Goal: Transaction & Acquisition: Purchase product/service

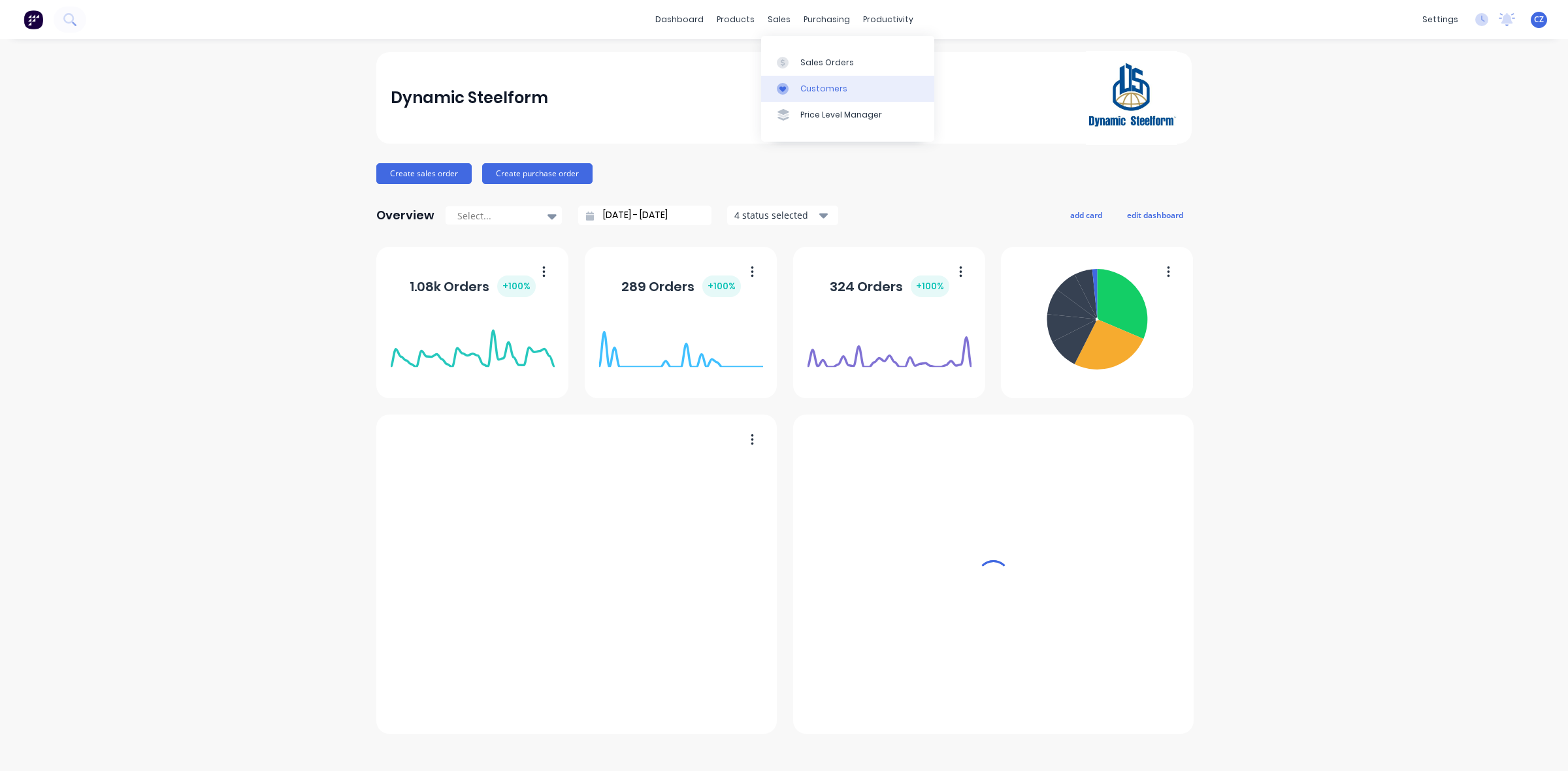
click at [836, 88] on div "Customers" at bounding box center [823, 88] width 47 height 12
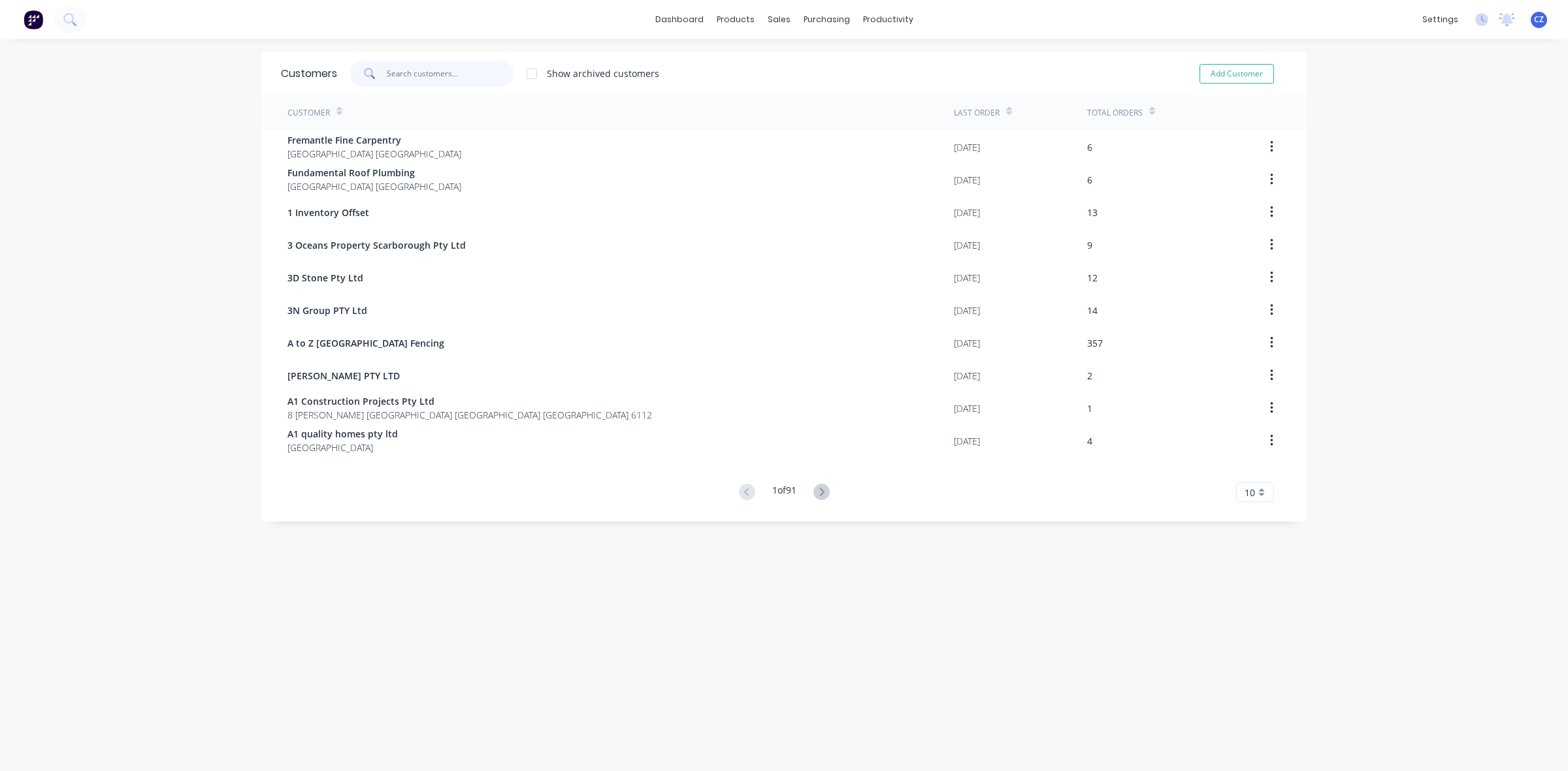
click at [436, 70] on input "text" at bounding box center [450, 74] width 127 height 26
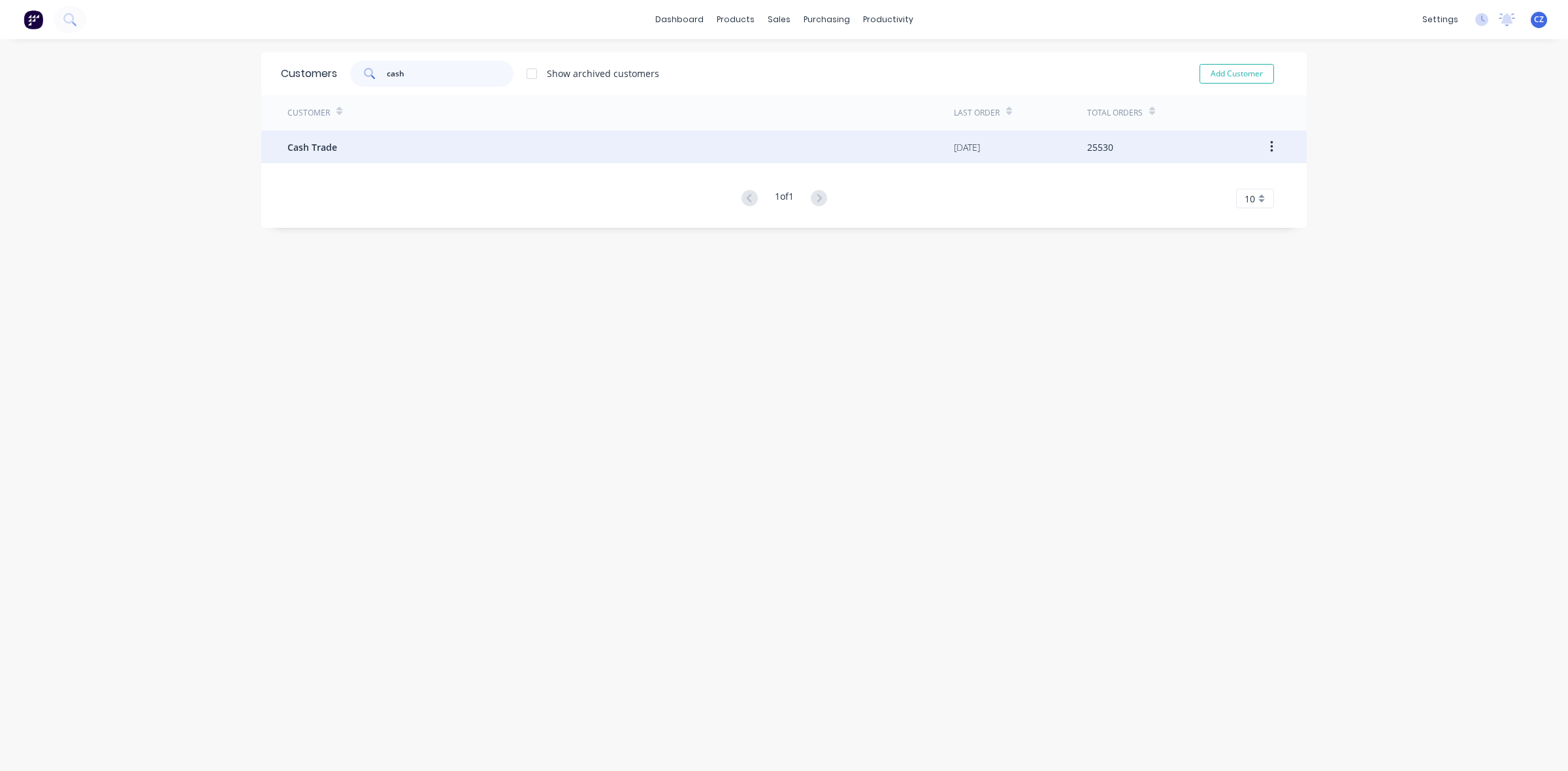
type input "cash"
click at [415, 155] on div "Cash Trade" at bounding box center [620, 146] width 667 height 32
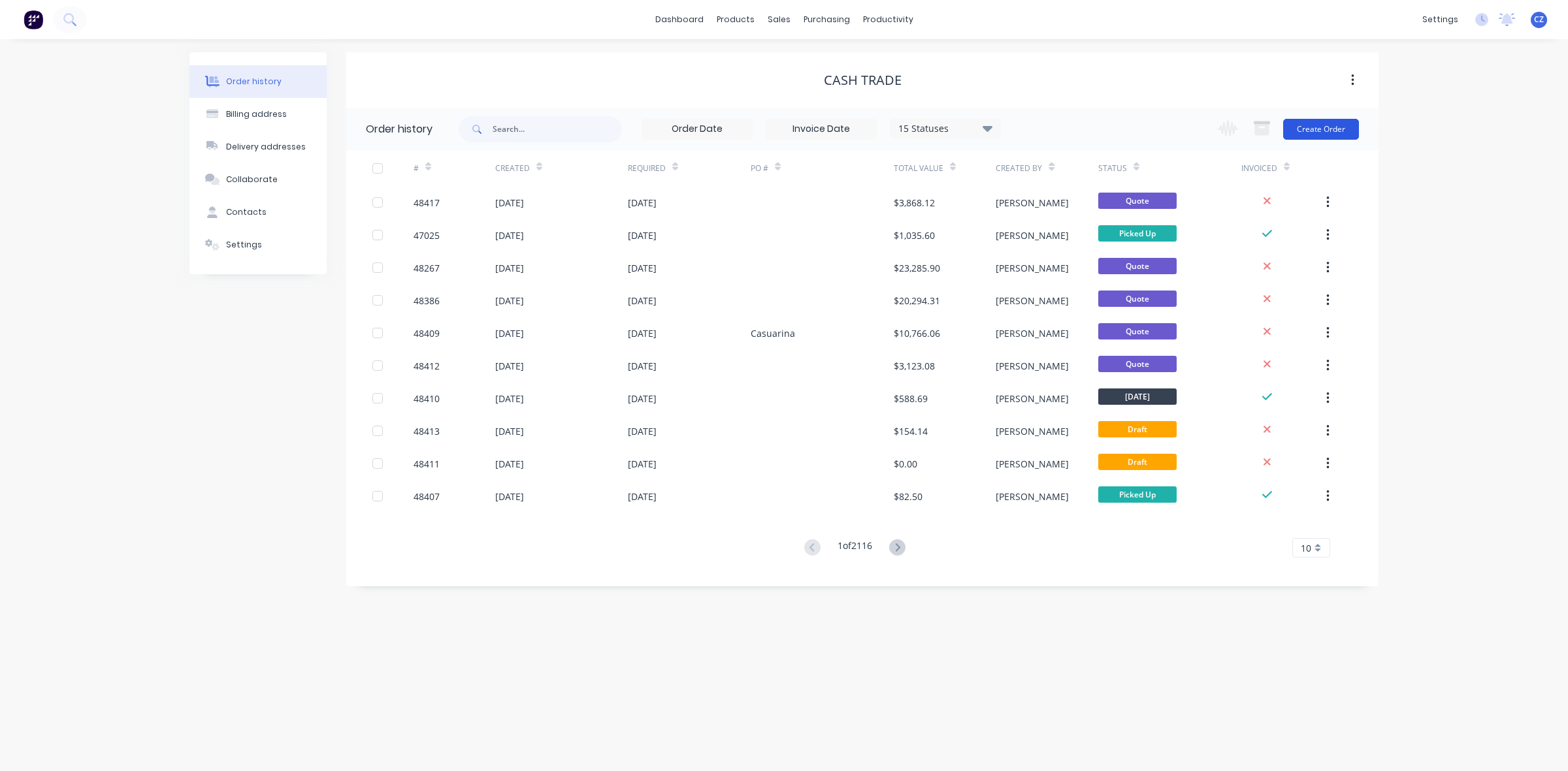
click at [1336, 135] on button "Create Order" at bounding box center [1321, 129] width 76 height 21
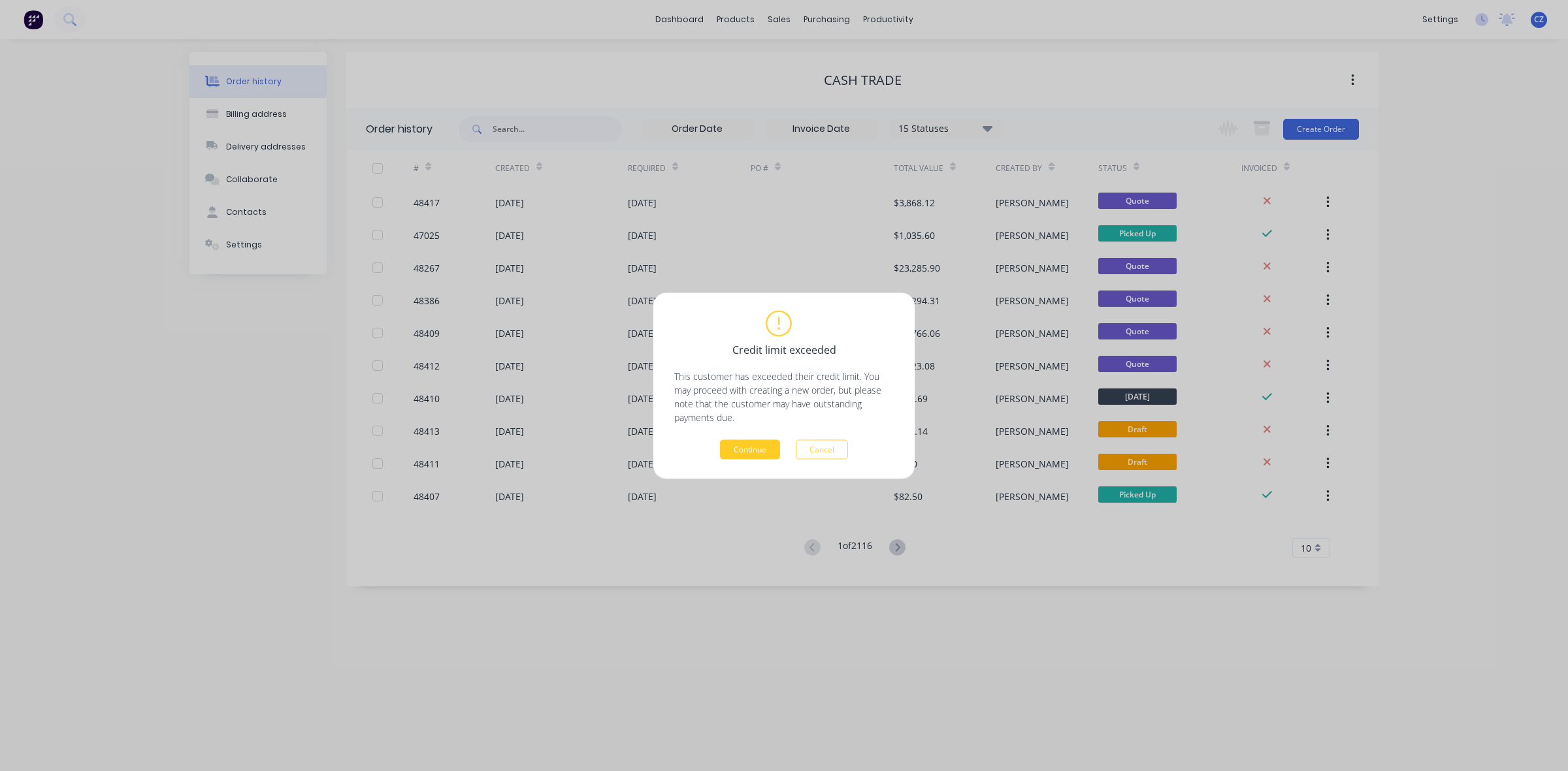
click at [726, 451] on button "Continue" at bounding box center [749, 449] width 60 height 19
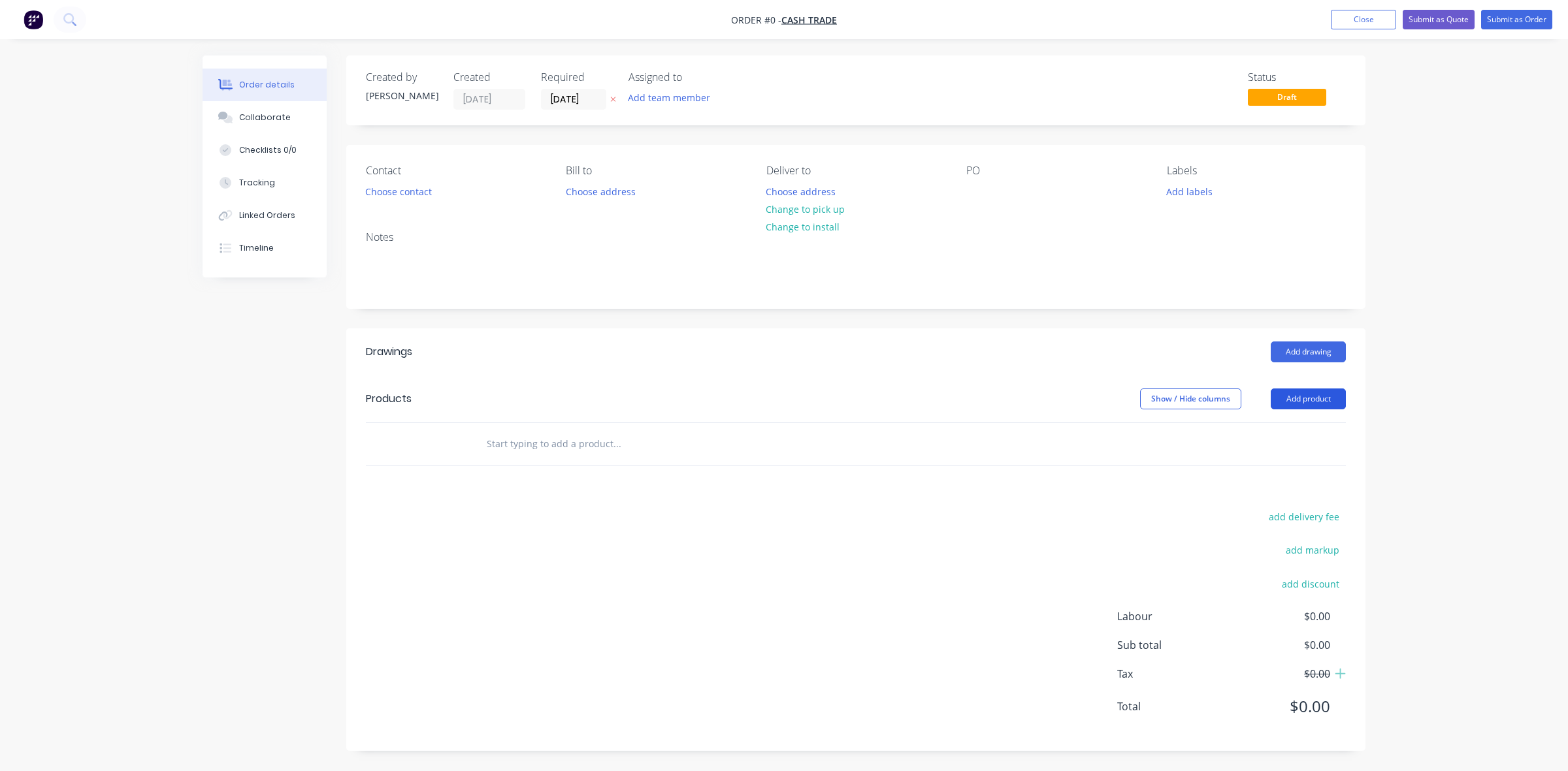
click at [1315, 394] on button "Add product" at bounding box center [1307, 398] width 75 height 21
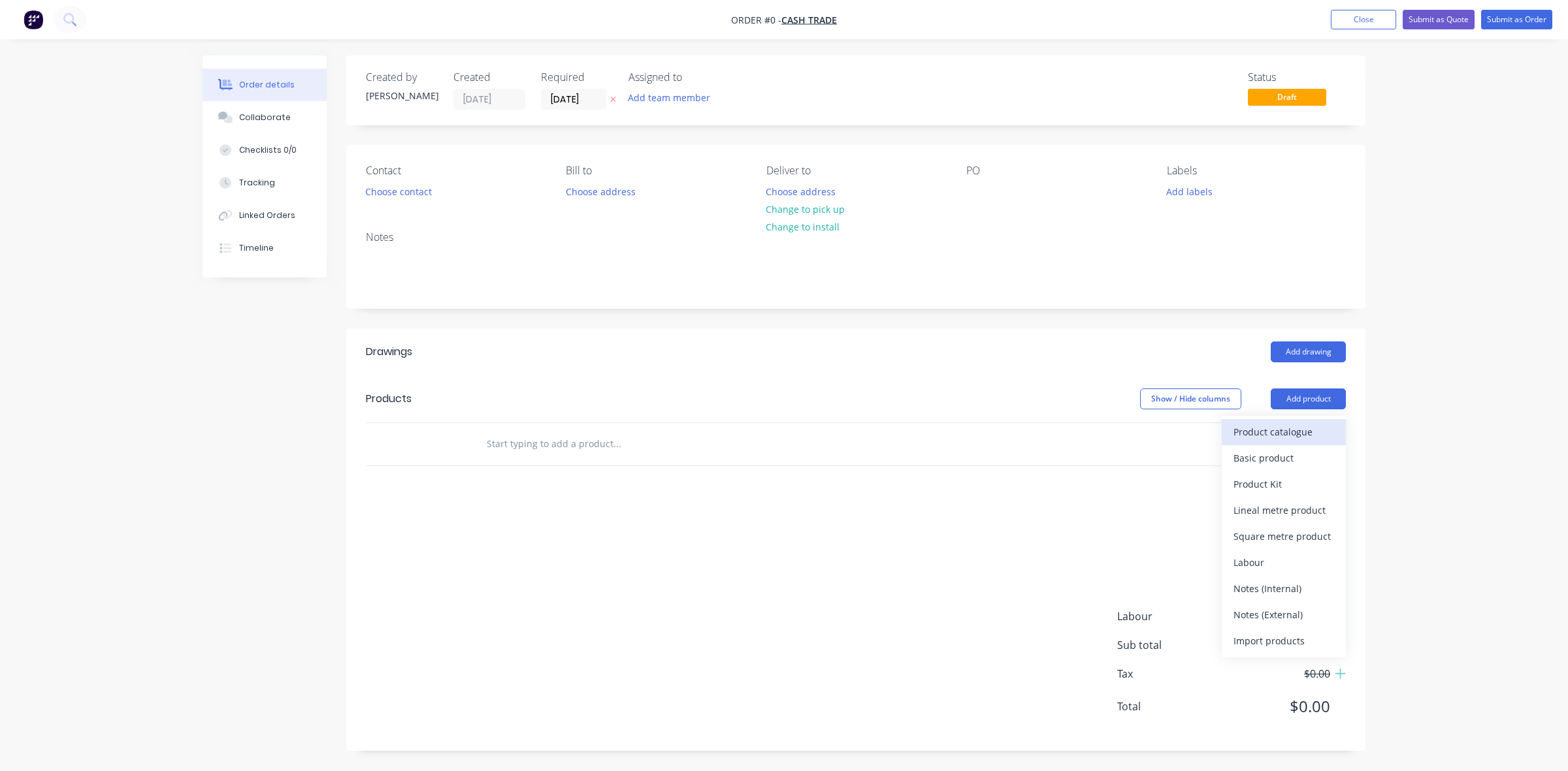
click at [1313, 425] on div "Product catalogue" at bounding box center [1283, 432] width 101 height 19
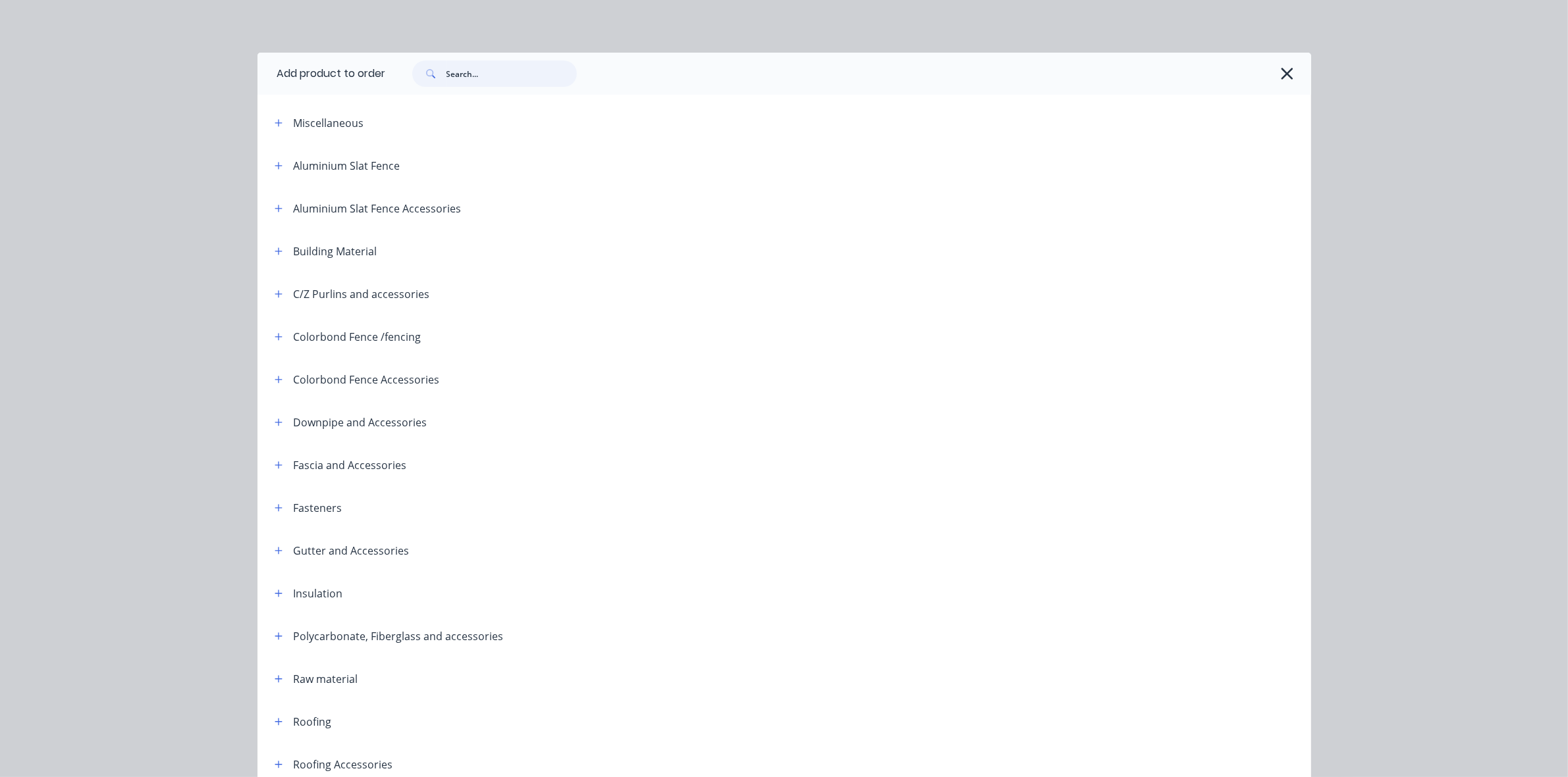
click at [498, 76] on input "text" at bounding box center [512, 74] width 131 height 26
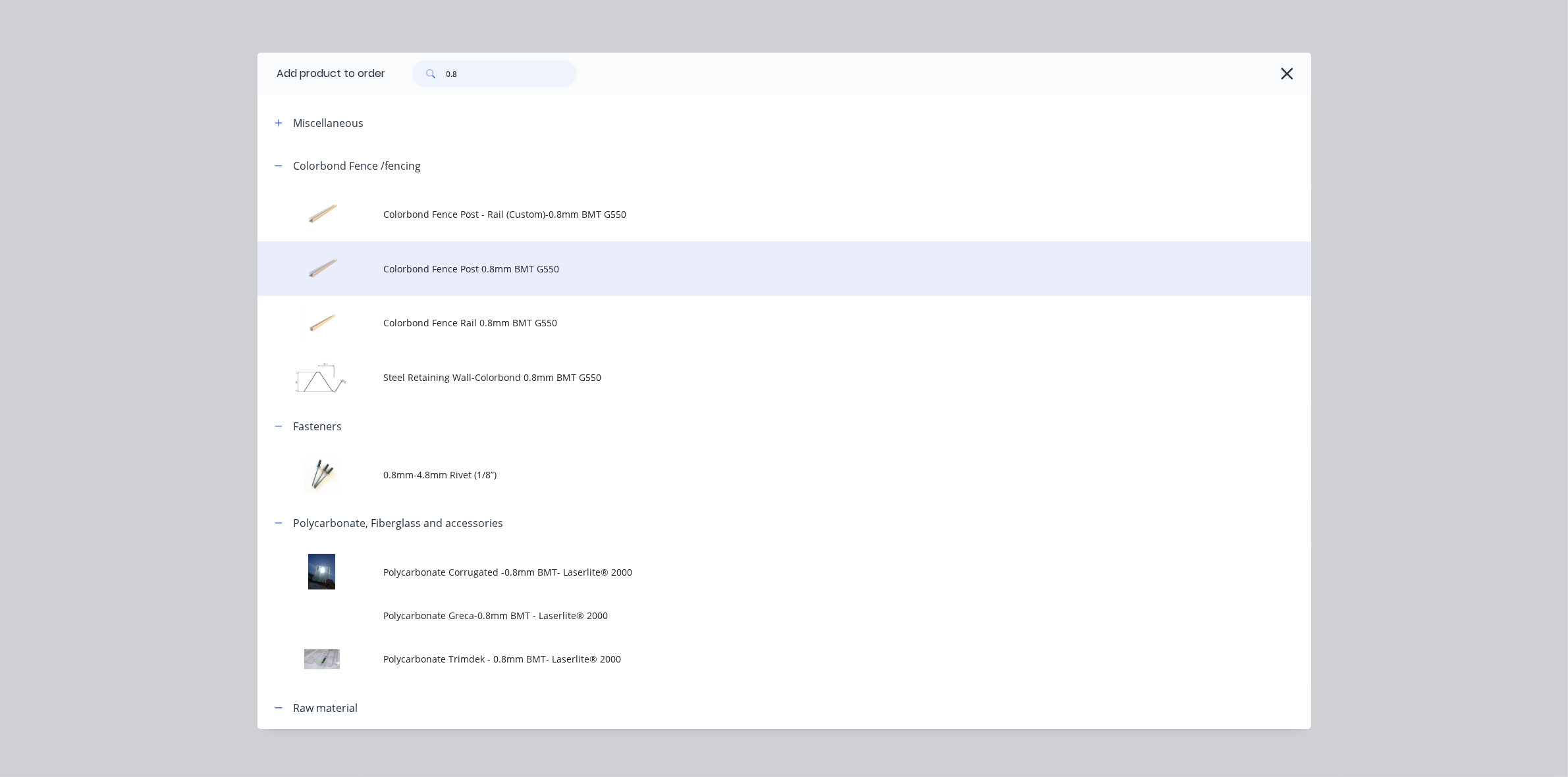
type input "0.8"
click at [452, 273] on span "Colorbond Fence Post 0.8mm BMT G550" at bounding box center [754, 268] width 741 height 14
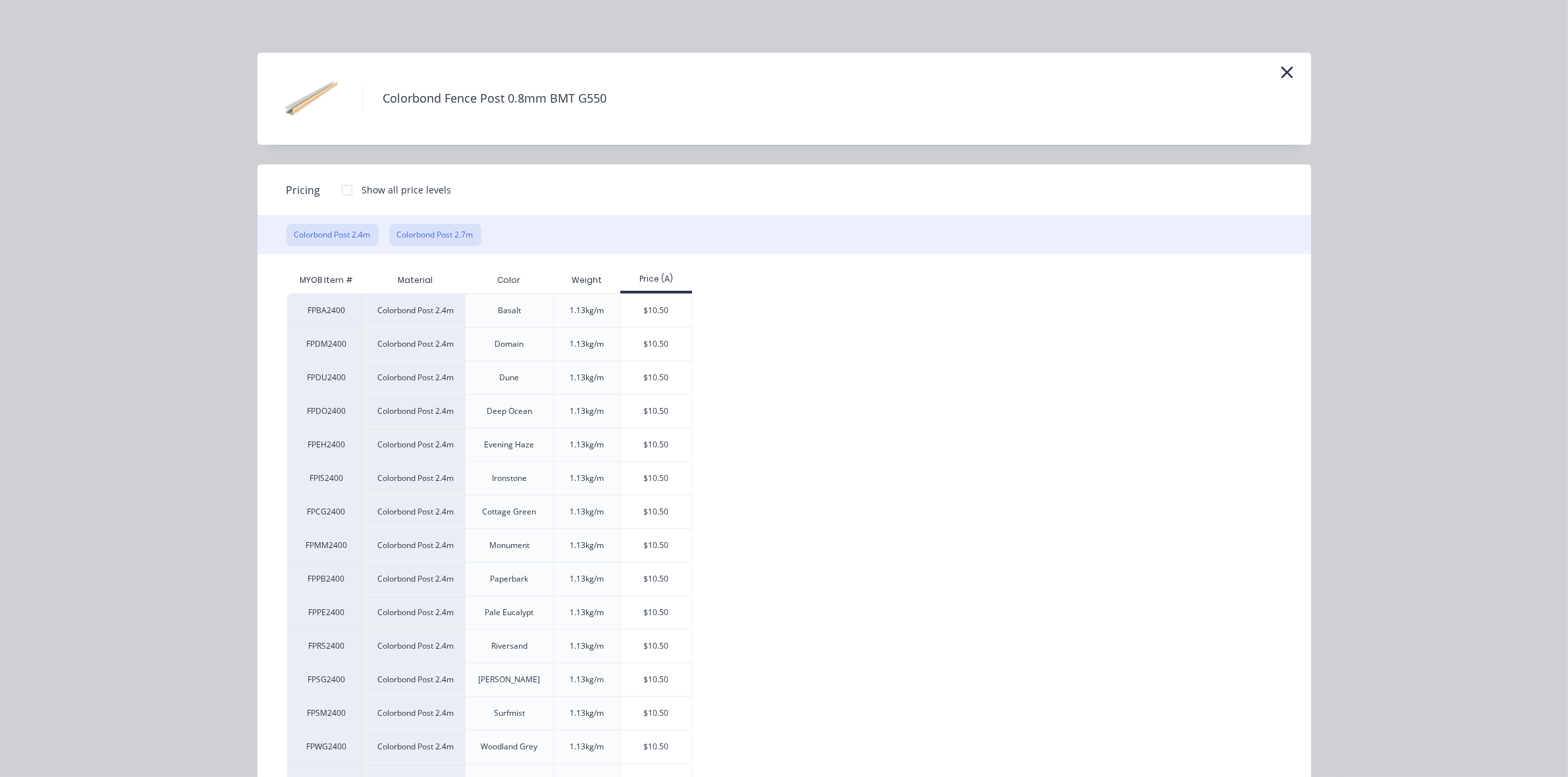
click at [463, 239] on button "Colorbond Post 2.7m" at bounding box center [435, 235] width 93 height 22
click at [669, 385] on div "$11.81" at bounding box center [655, 377] width 70 height 33
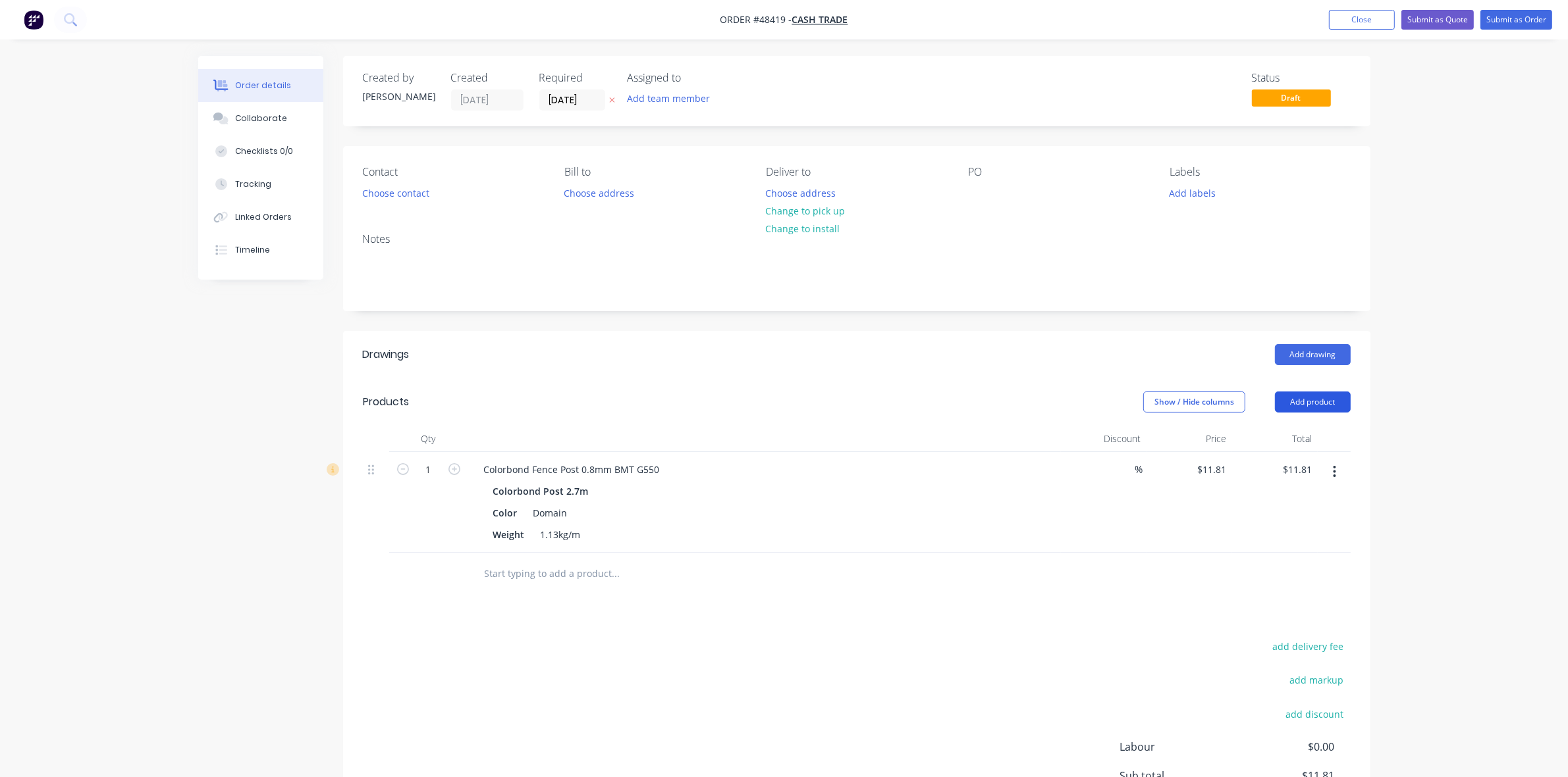
click at [1304, 400] on button "Add product" at bounding box center [1312, 402] width 76 height 21
click at [1304, 434] on div "Product catalogue" at bounding box center [1288, 435] width 102 height 19
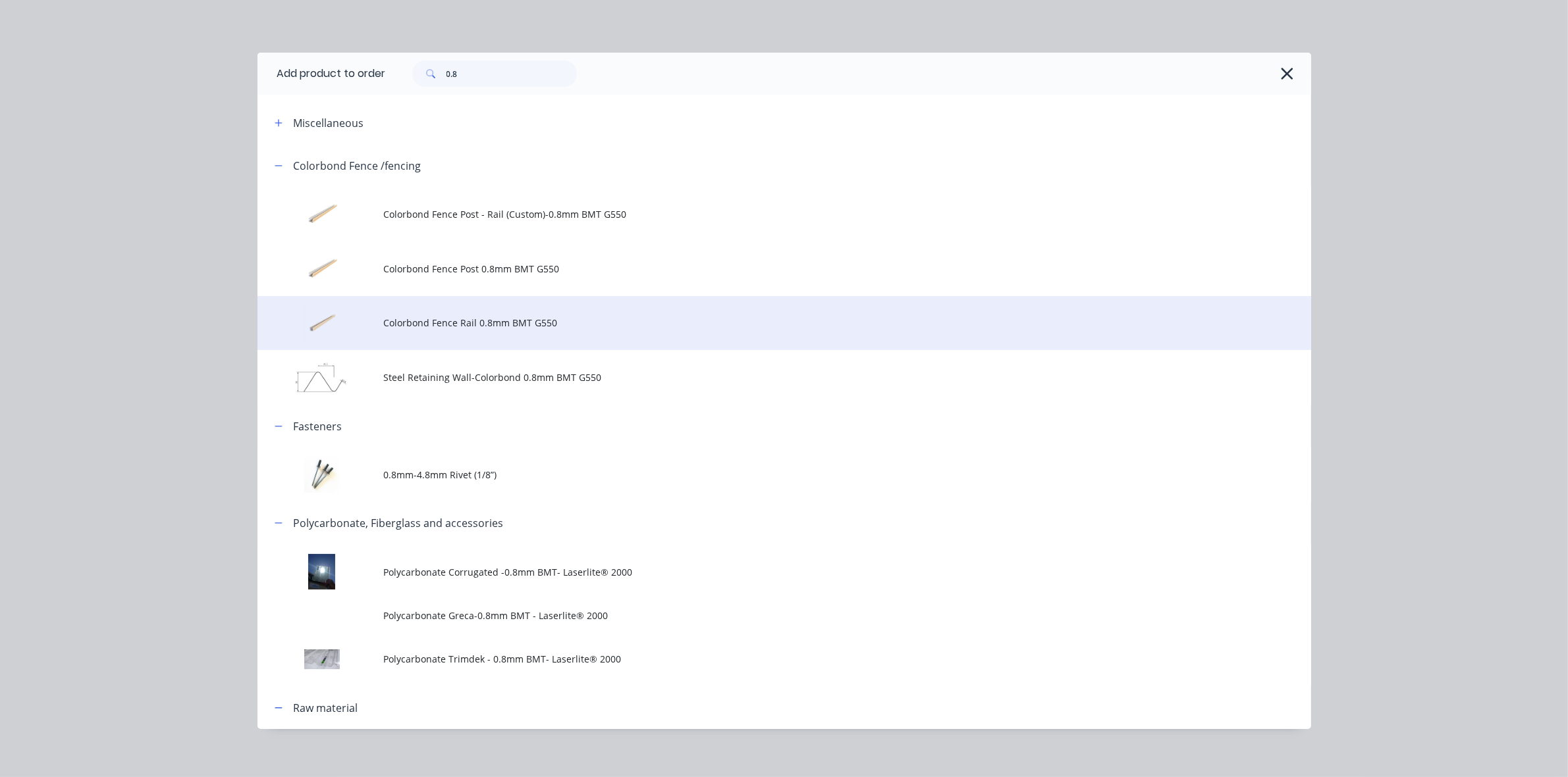
click at [489, 326] on span "Colorbond Fence Rail 0.8mm BMT G550" at bounding box center [754, 322] width 741 height 14
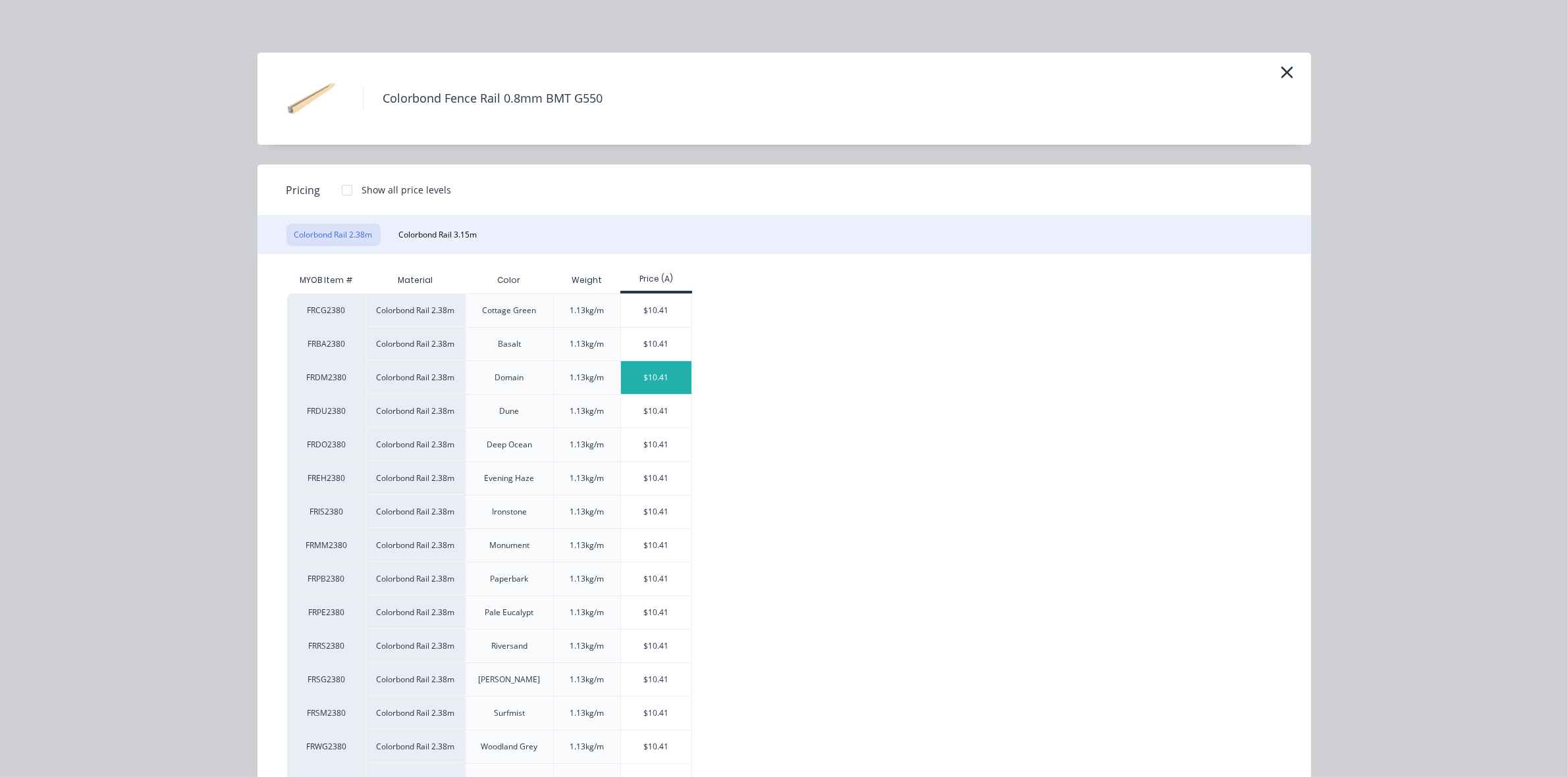
click at [656, 382] on div "$10.41" at bounding box center [655, 377] width 70 height 33
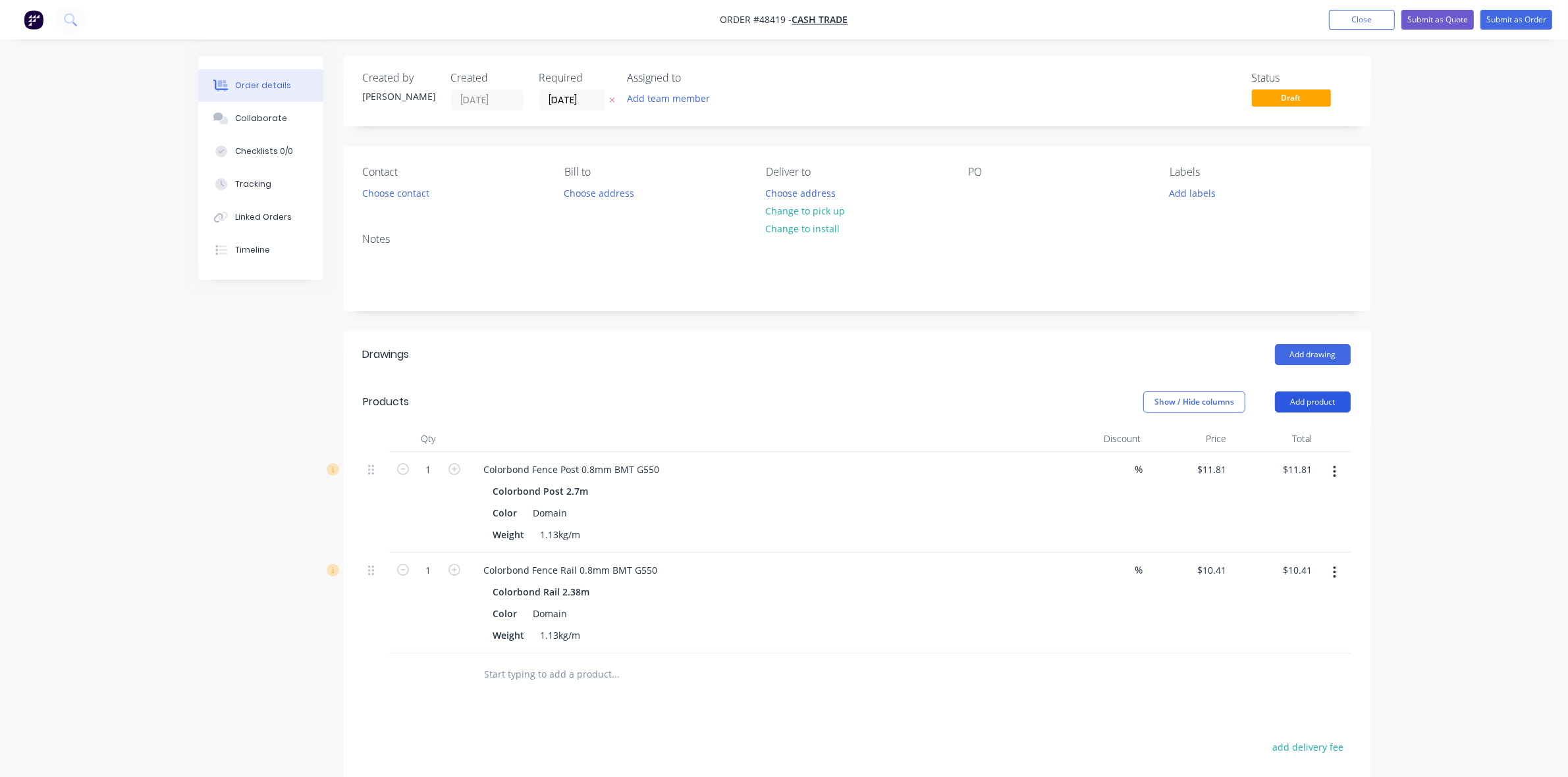
click at [1319, 406] on button "Add product" at bounding box center [1312, 402] width 76 height 21
click at [1311, 439] on div "Product catalogue" at bounding box center [1288, 435] width 102 height 19
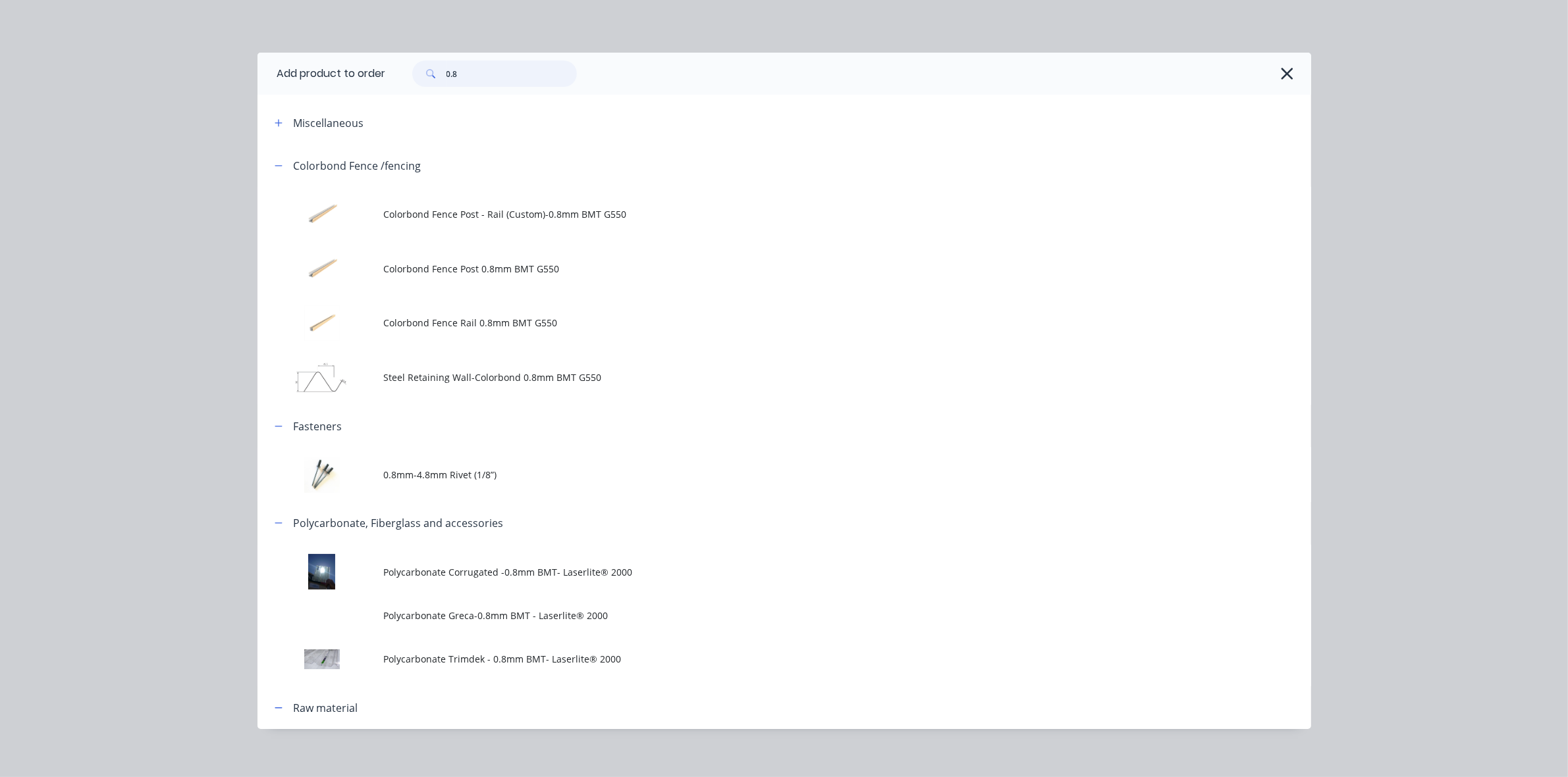
click at [474, 78] on input "0.8" at bounding box center [512, 74] width 131 height 26
type input "wall"
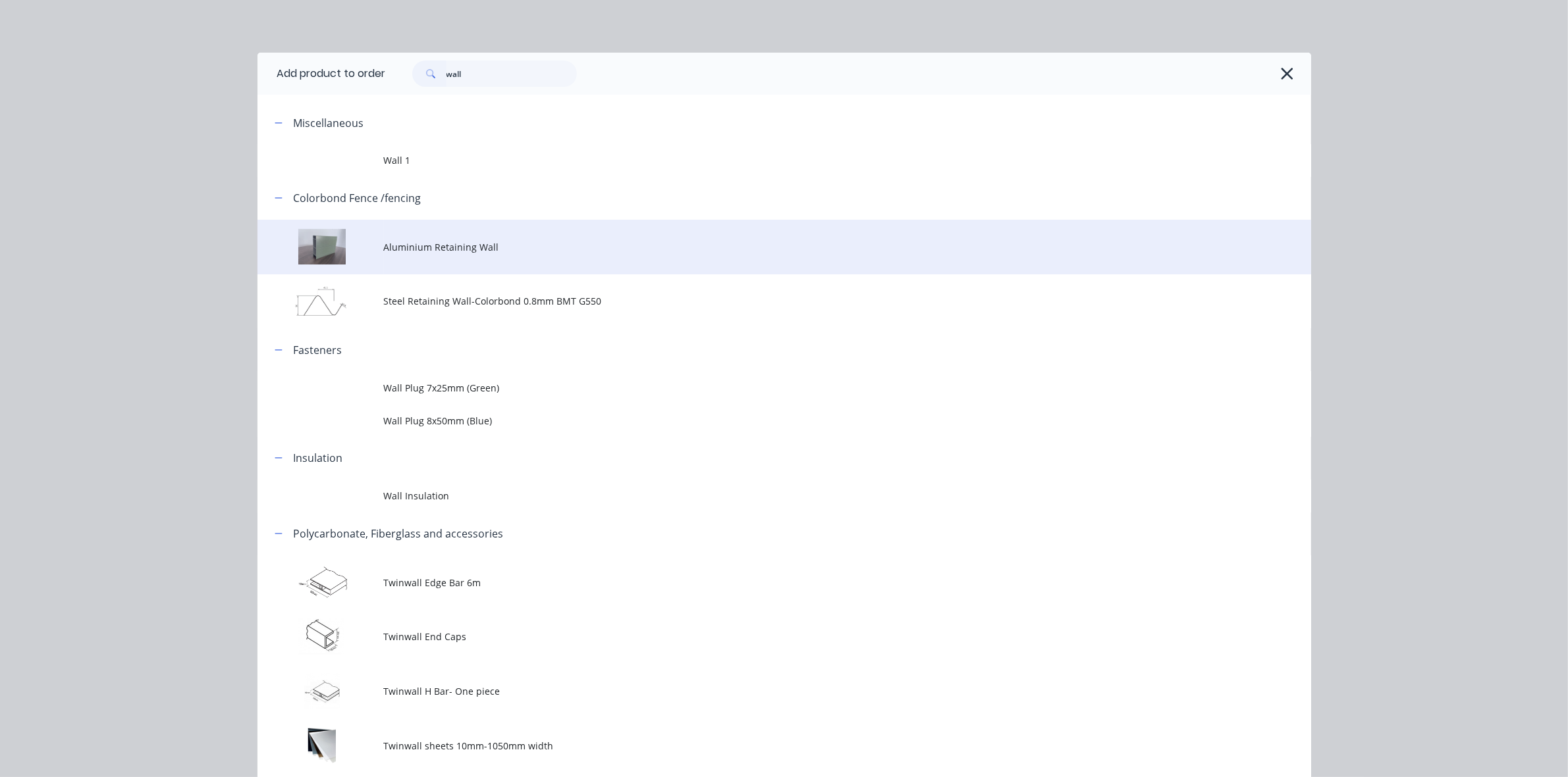
click at [452, 251] on span "Aluminium Retaining Wall" at bounding box center [754, 247] width 741 height 14
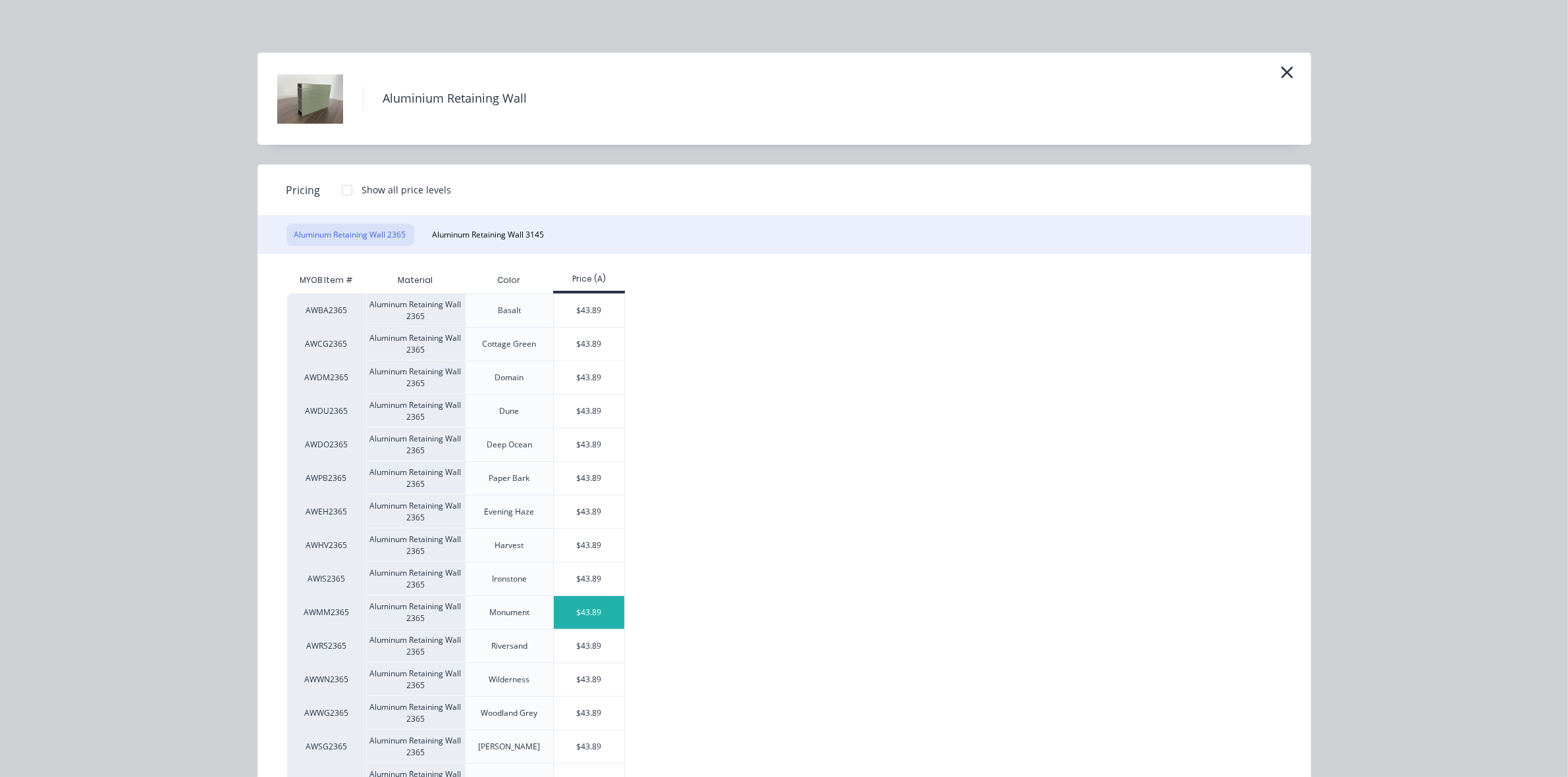
scroll to position [82, 0]
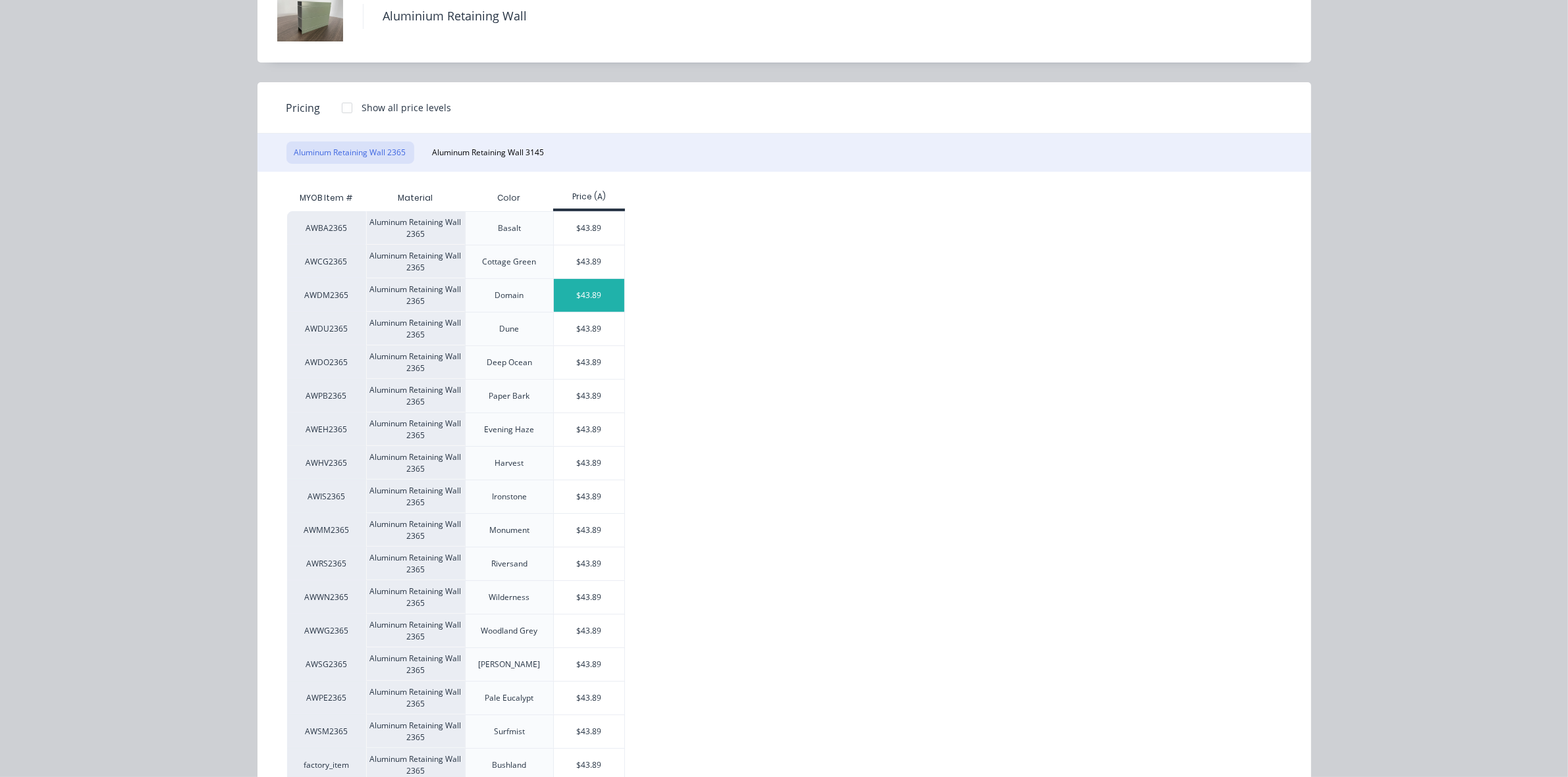
click at [591, 298] on div "$43.89" at bounding box center [589, 295] width 70 height 33
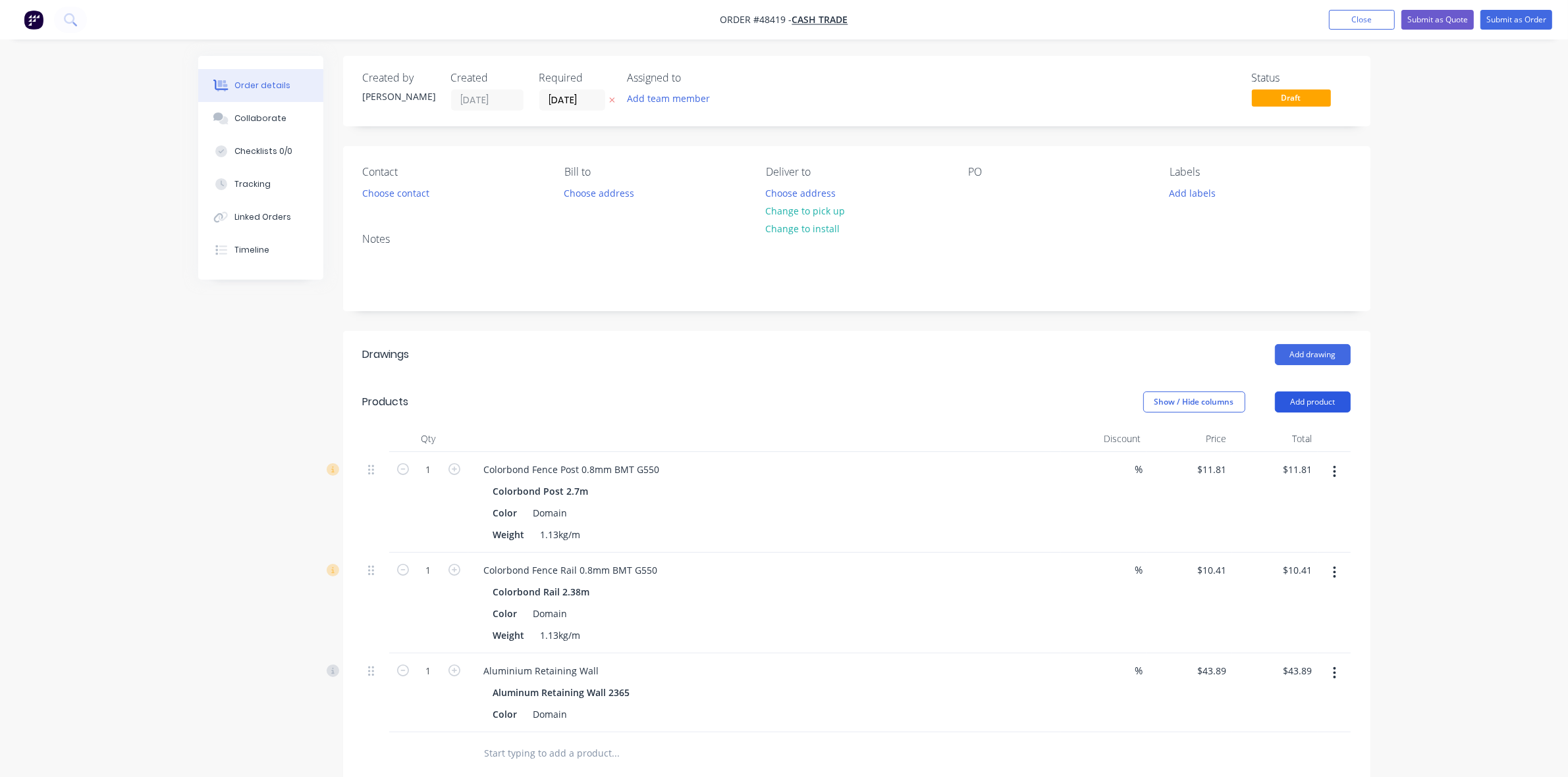
click at [1321, 393] on button "Add product" at bounding box center [1312, 402] width 76 height 21
click at [1314, 431] on div "Product catalogue" at bounding box center [1288, 435] width 102 height 19
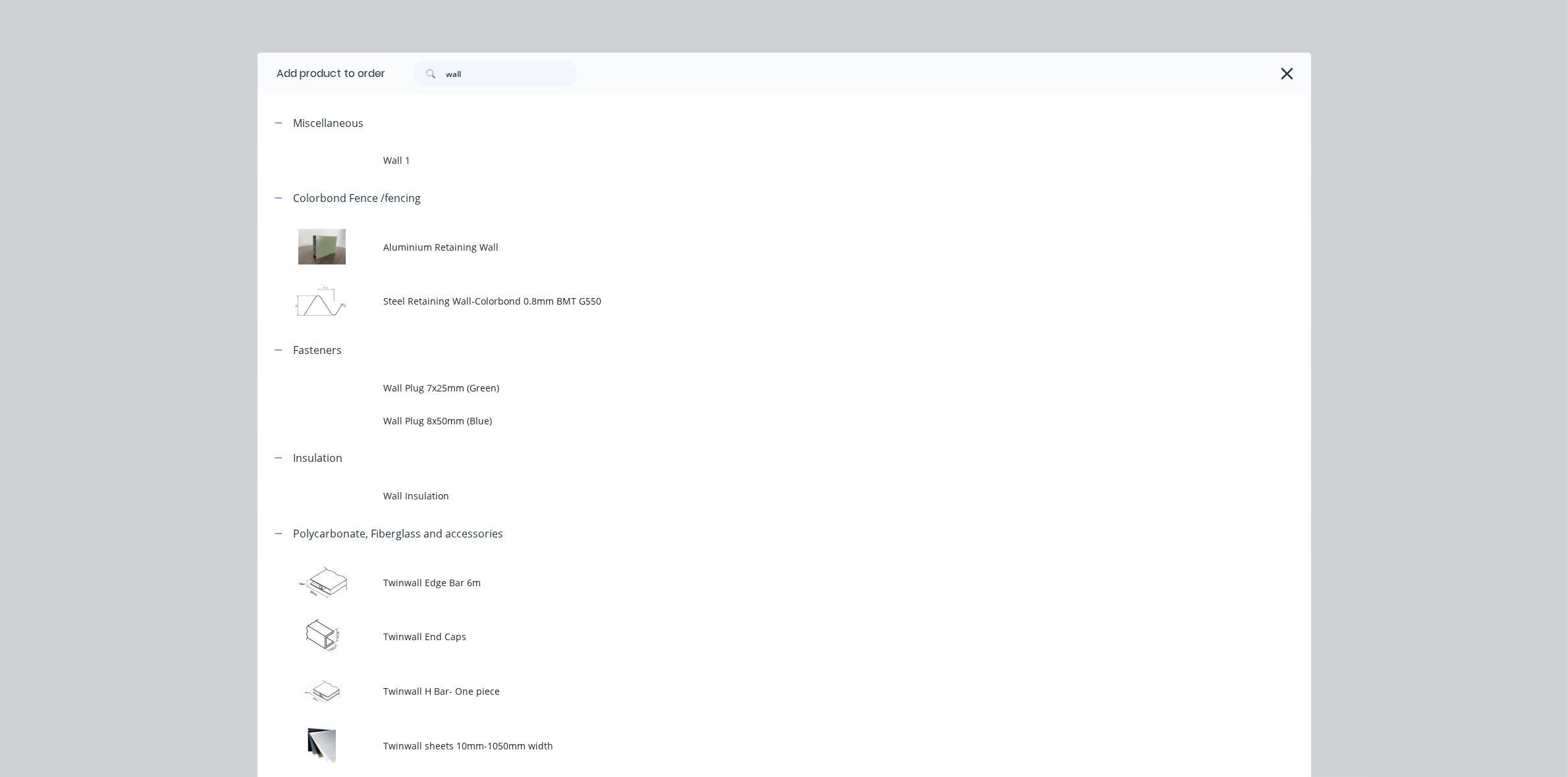
click at [570, 64] on div "wall" at bounding box center [494, 74] width 164 height 26
click at [532, 73] on input "wall" at bounding box center [512, 74] width 131 height 26
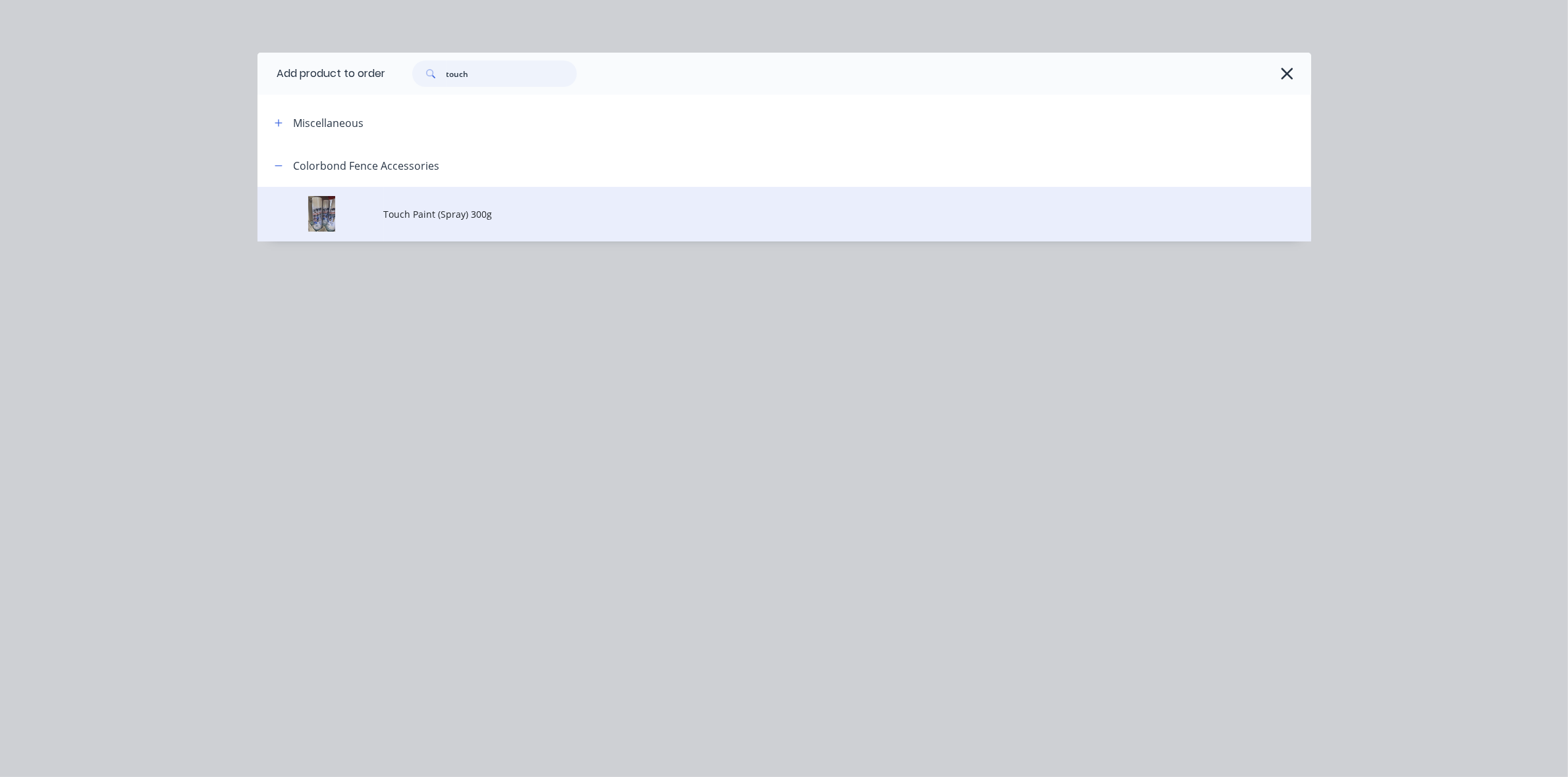
type input "touch"
click at [456, 231] on td "Touch Paint (Spray) 300g" at bounding box center [848, 214] width 927 height 54
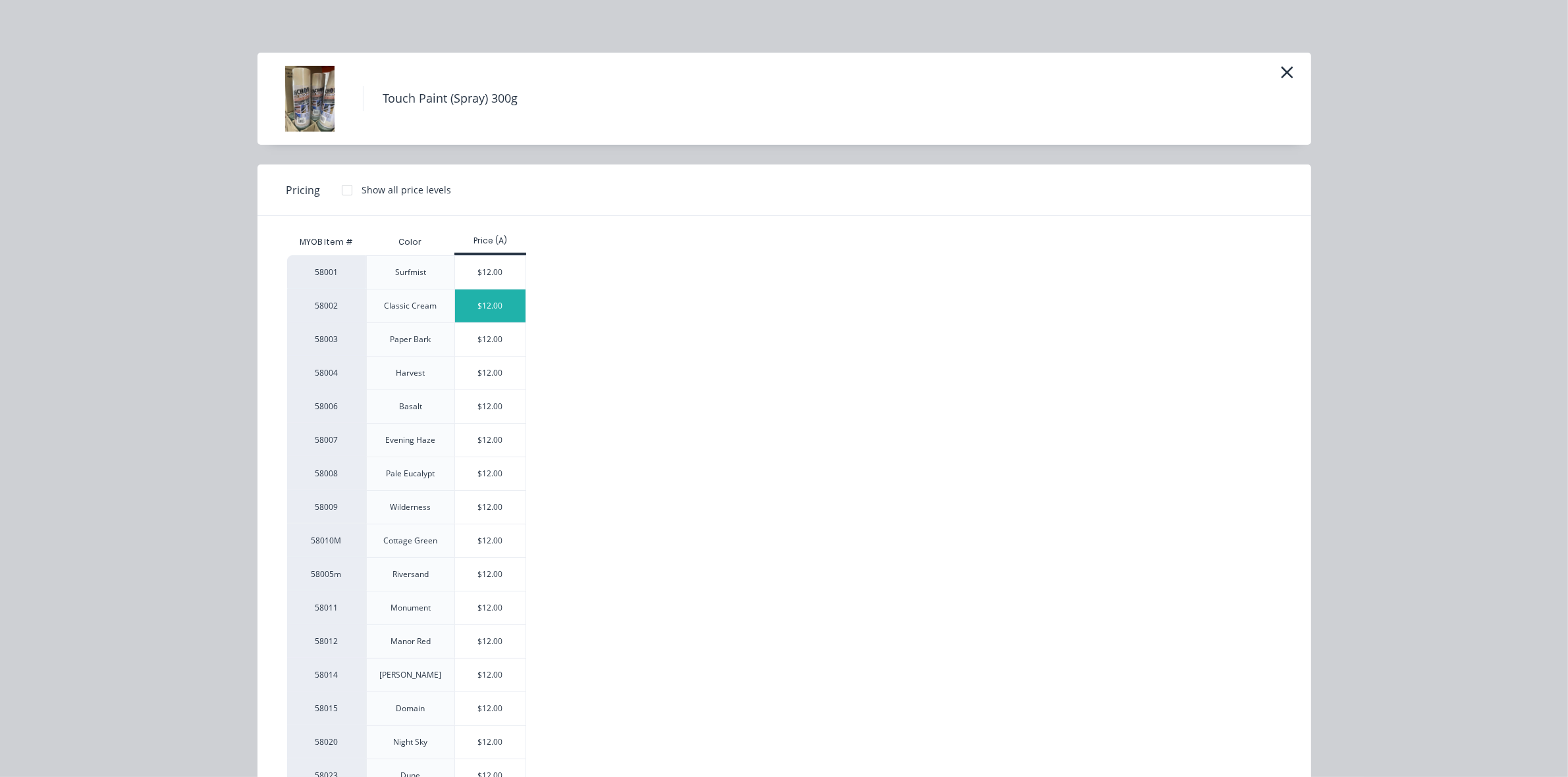
click at [492, 318] on div "$12.00" at bounding box center [490, 305] width 70 height 33
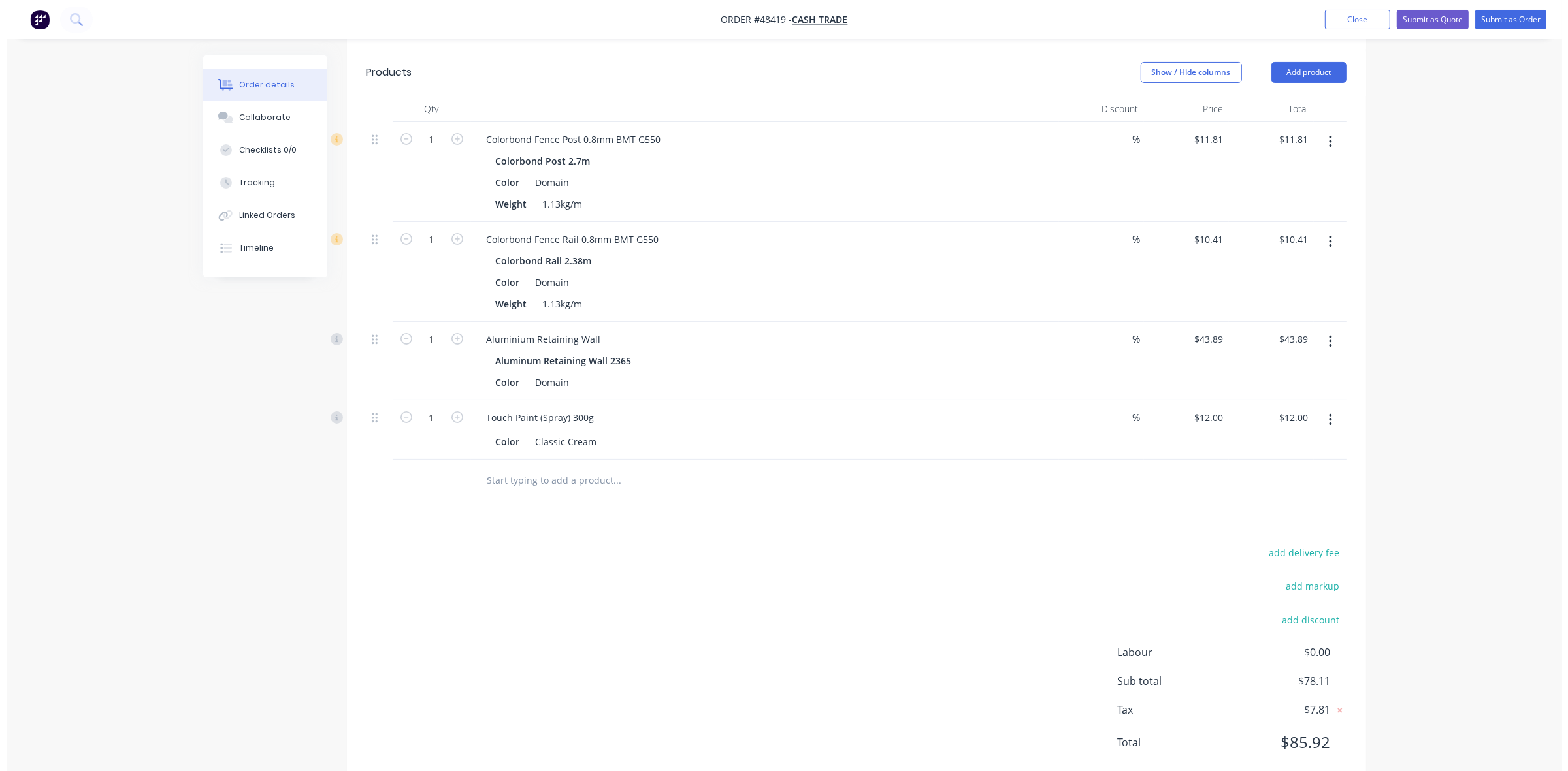
scroll to position [362, 0]
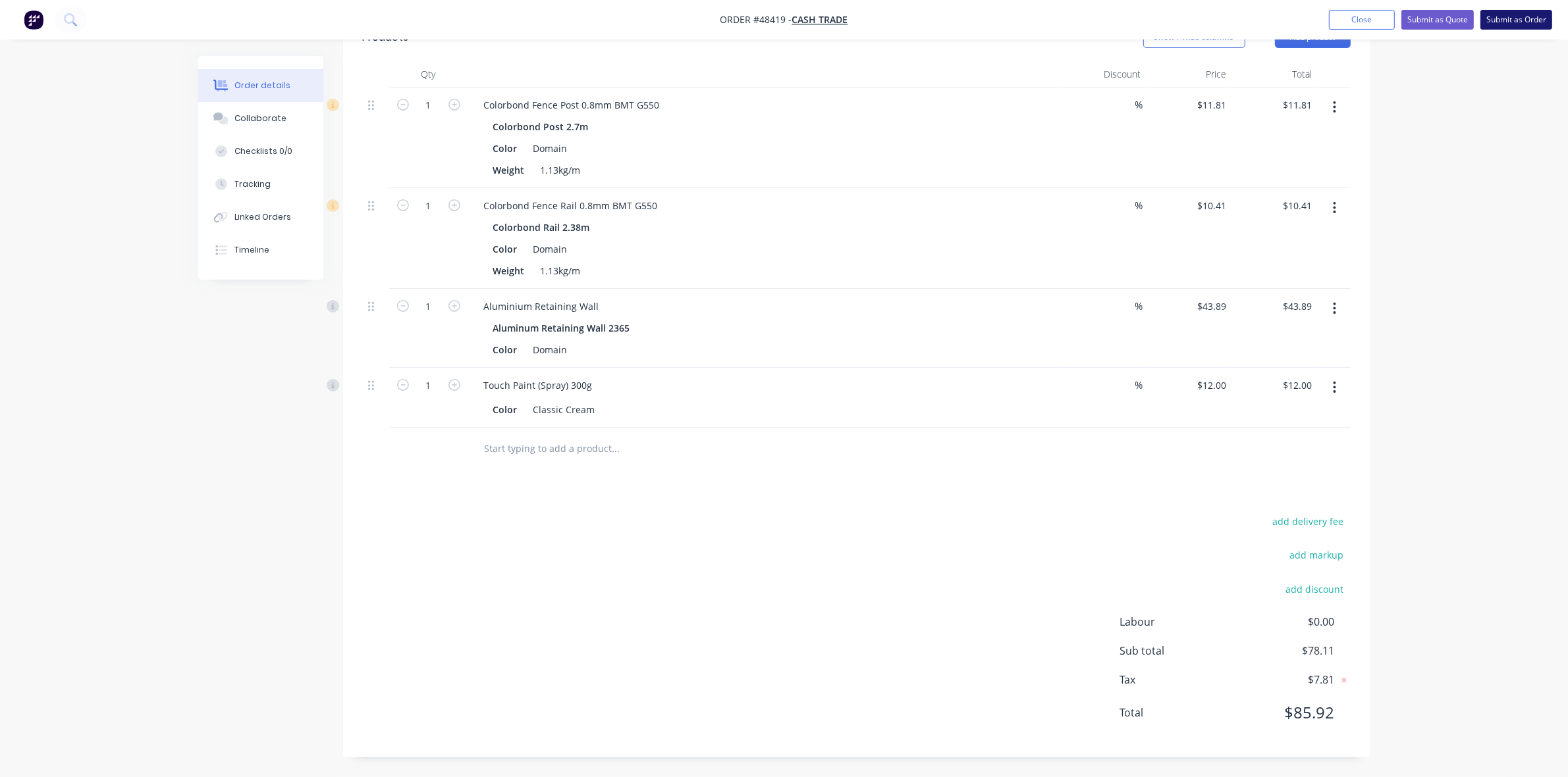
click at [1512, 18] on button "Submit as Order" at bounding box center [1516, 20] width 72 height 20
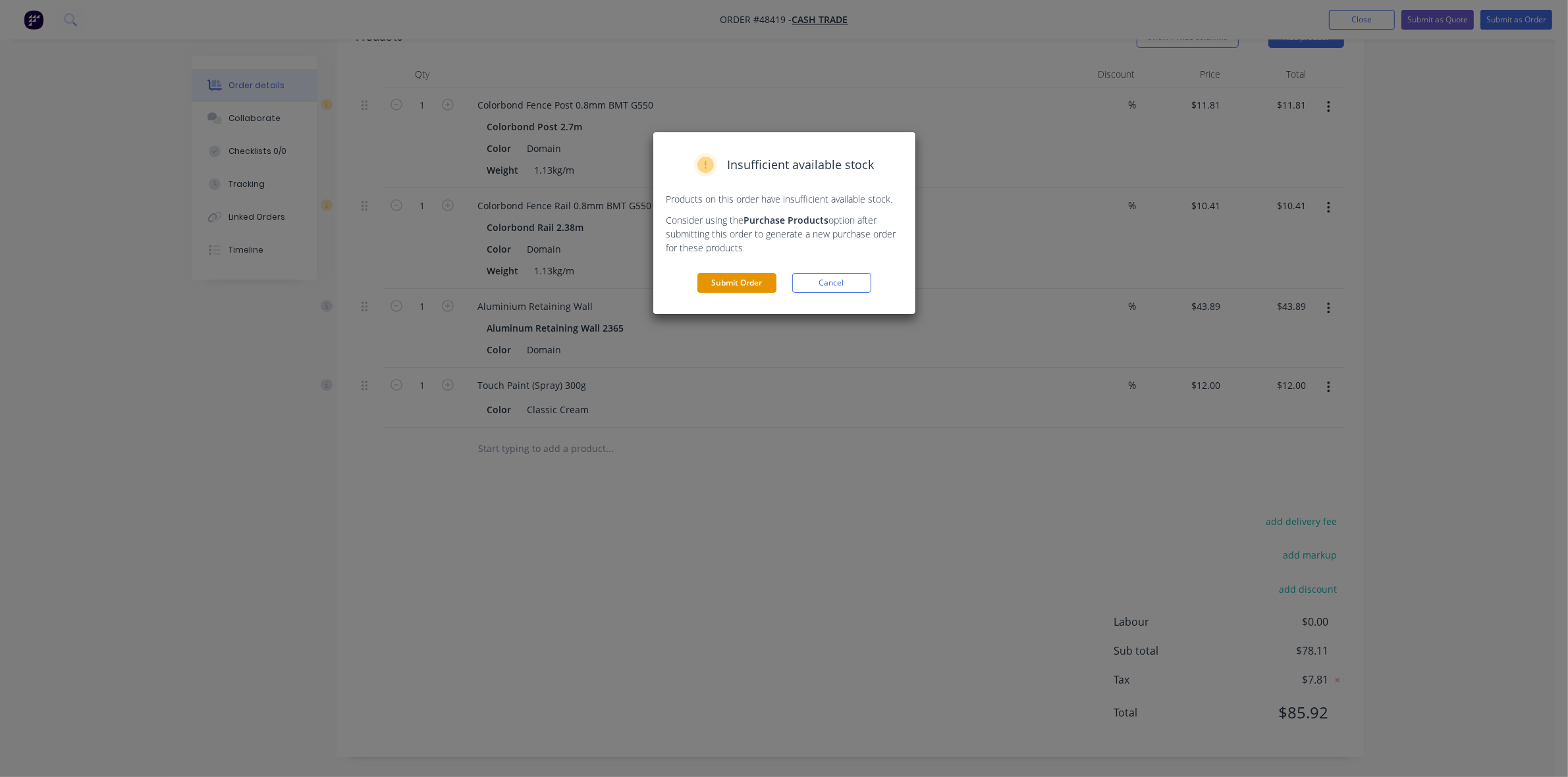
click at [742, 284] on button "Submit Order" at bounding box center [736, 282] width 79 height 20
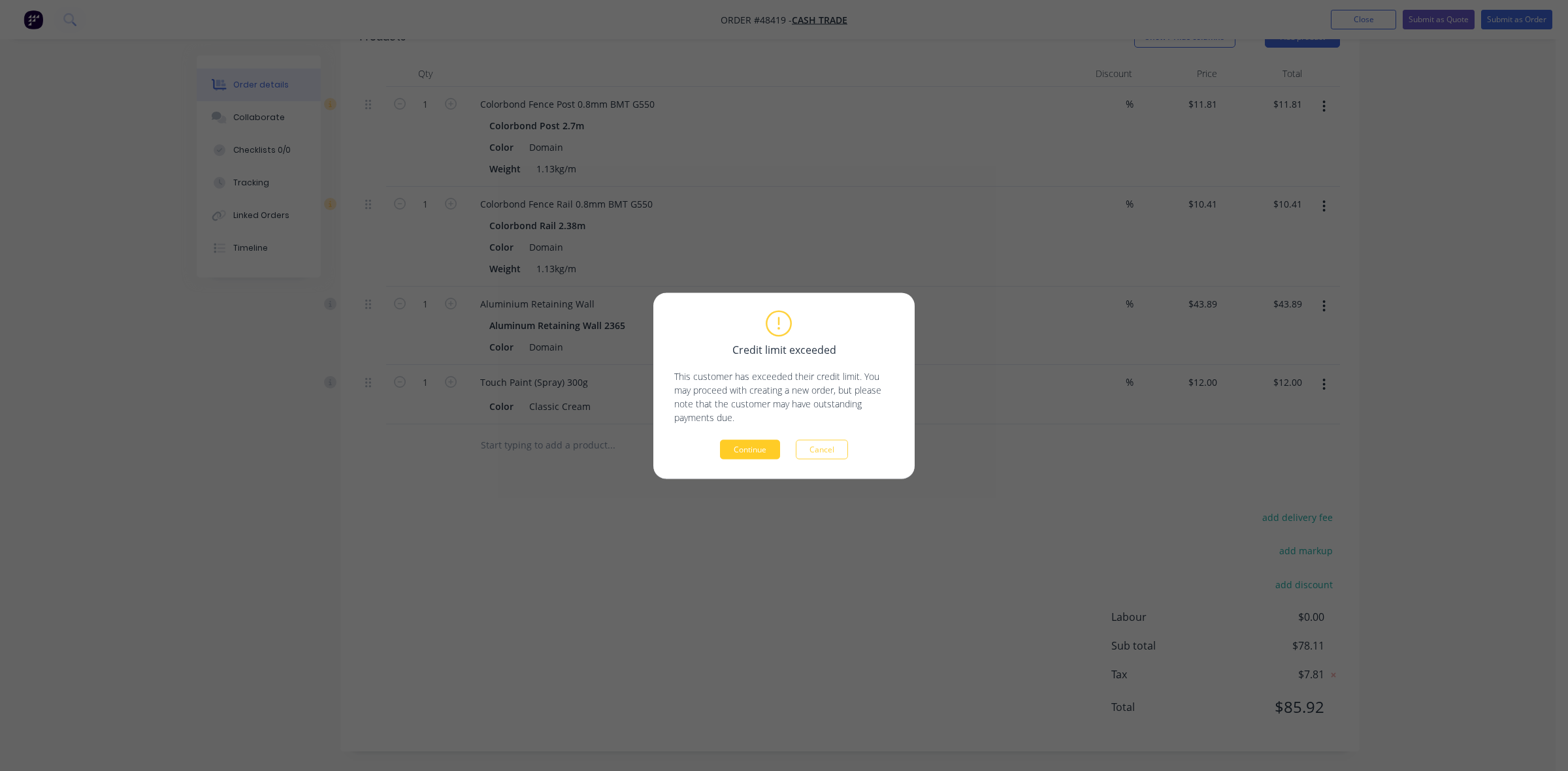
click at [753, 449] on button "Continue" at bounding box center [749, 449] width 60 height 19
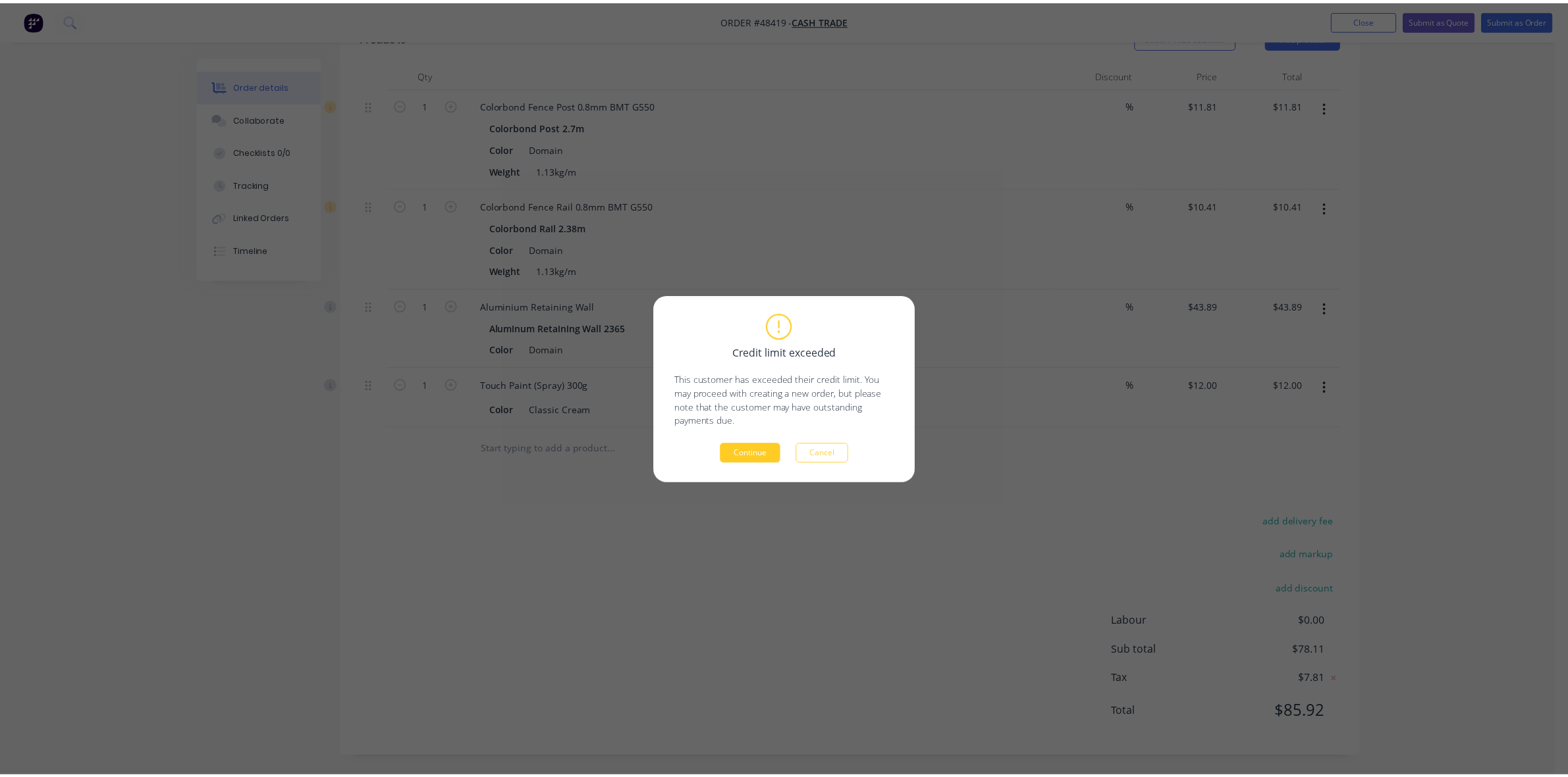
scroll to position [0, 0]
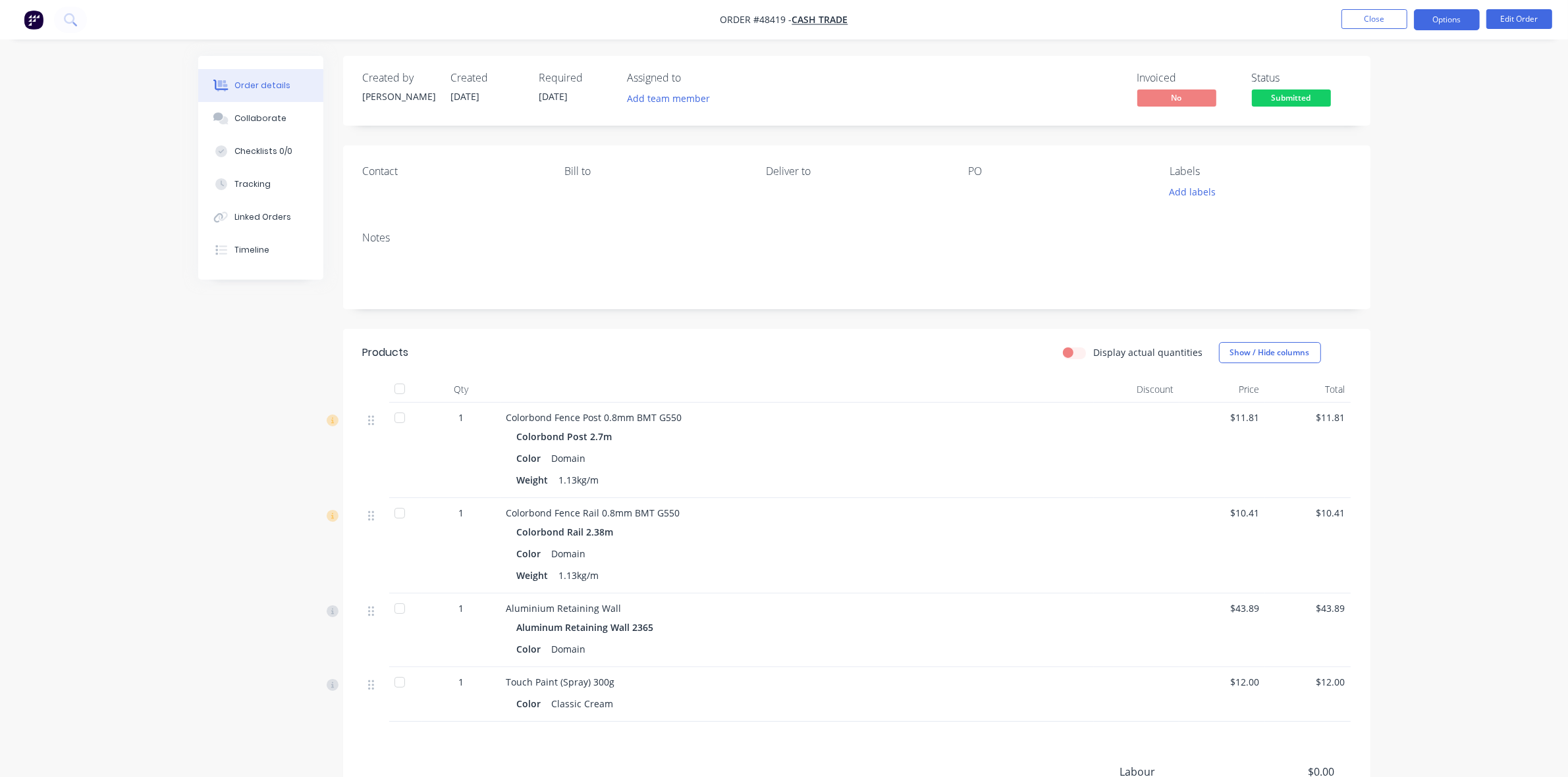
click at [1427, 20] on button "Options" at bounding box center [1447, 20] width 65 height 21
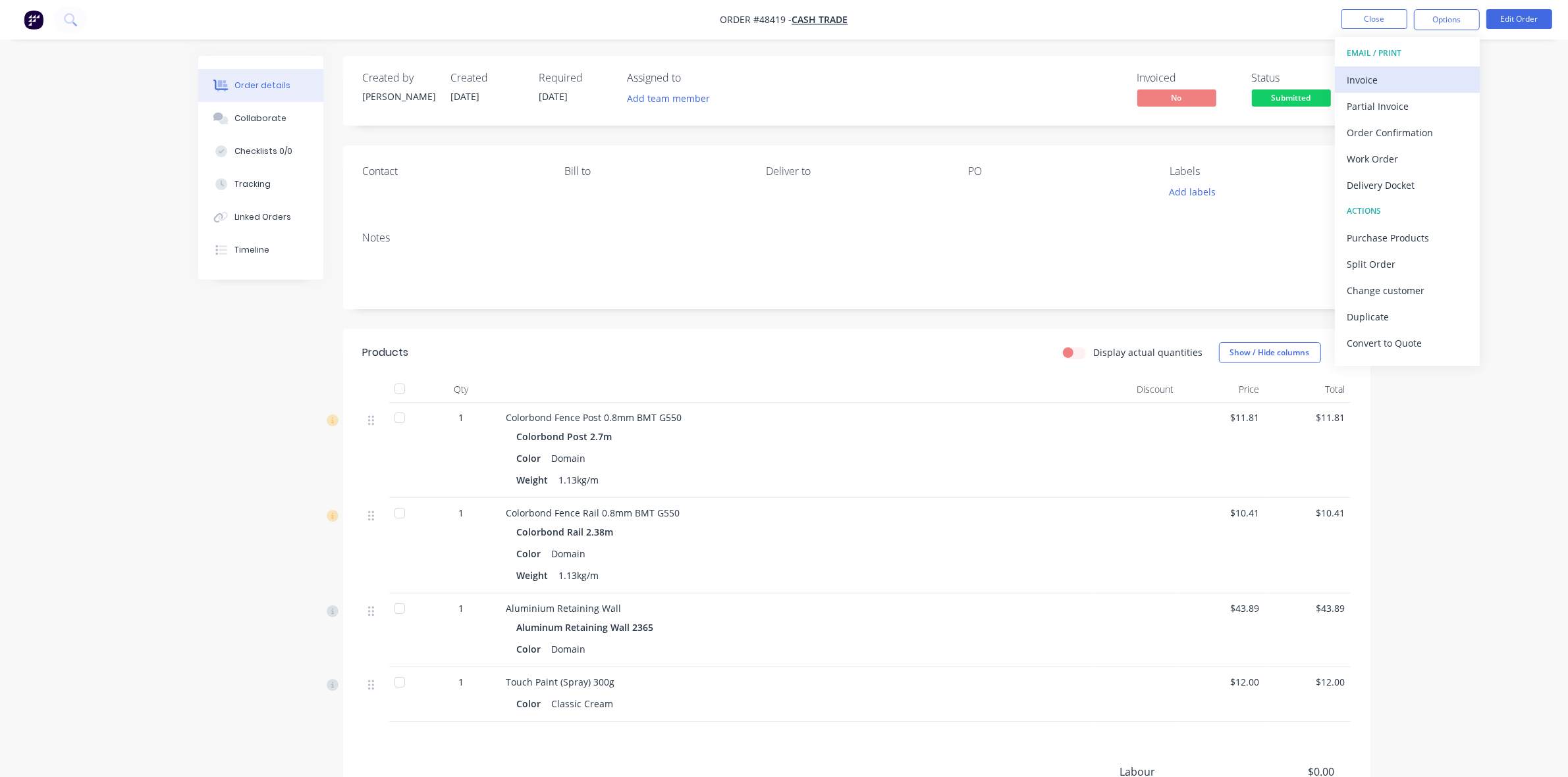
click at [1403, 73] on div "Invoice" at bounding box center [1407, 79] width 121 height 19
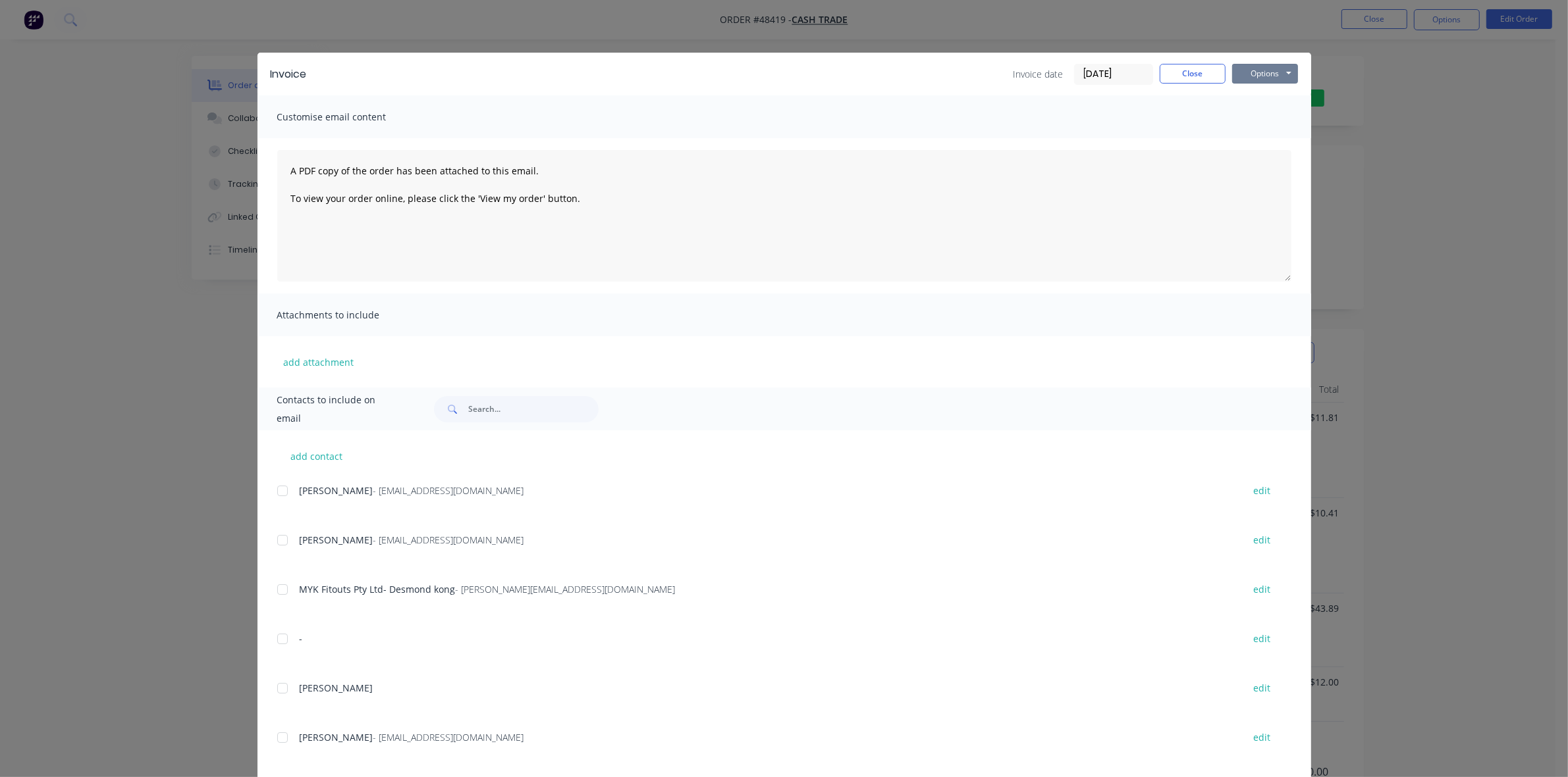
drag, startPoint x: 1227, startPoint y: 76, endPoint x: 1262, endPoint y: 86, distance: 36.4
click at [1232, 76] on button "Options" at bounding box center [1264, 73] width 65 height 20
click at [1254, 120] on button "Print" at bounding box center [1274, 119] width 84 height 21
drag, startPoint x: 992, startPoint y: 24, endPoint x: 1264, endPoint y: 28, distance: 272.0
click at [1000, 24] on div "Invoice Invoice date [DATE] Close Options Preview Print Email Customise email c…" at bounding box center [784, 388] width 1568 height 777
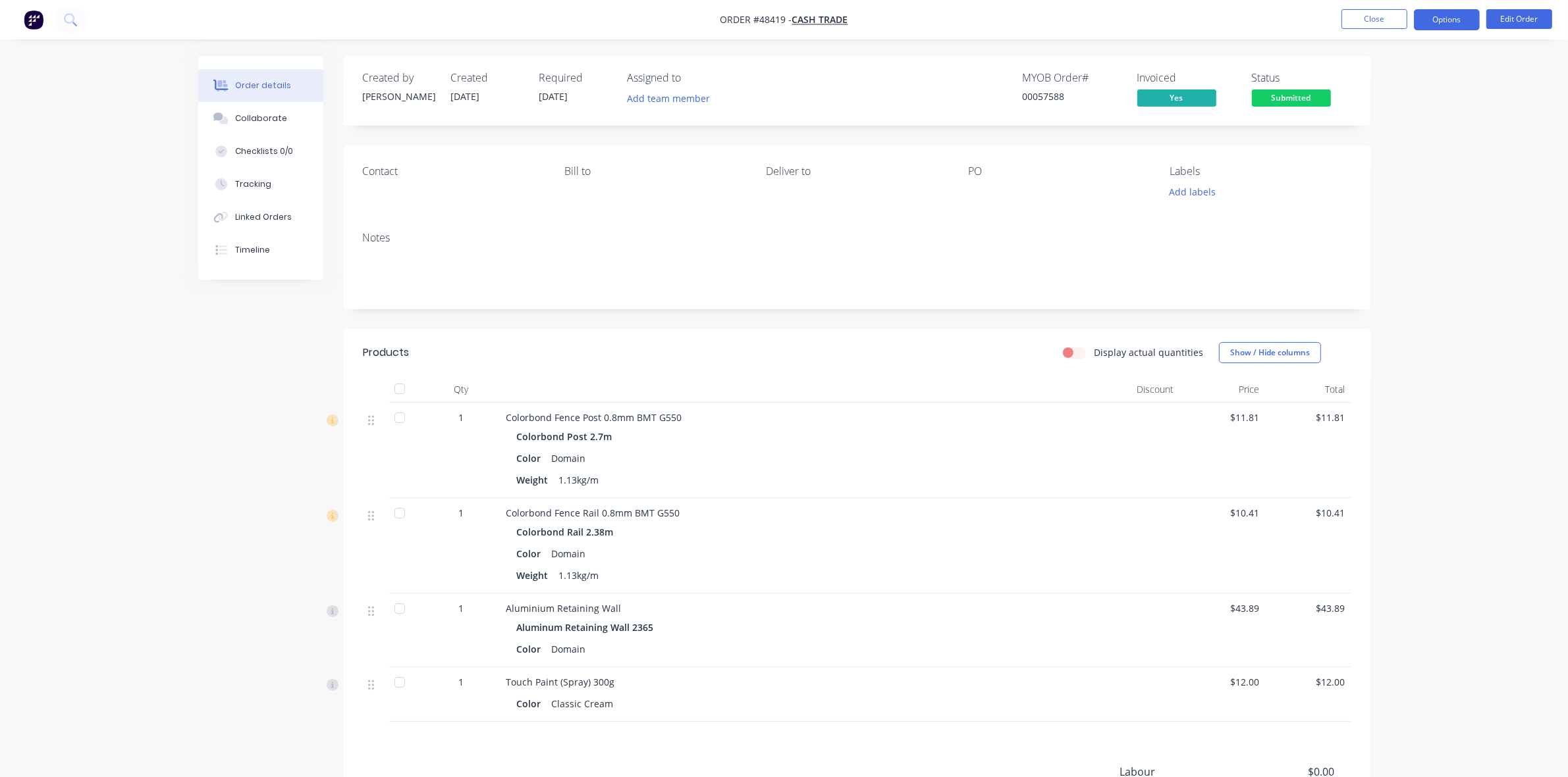
click at [1437, 23] on button "Options" at bounding box center [1447, 20] width 65 height 21
click at [1404, 179] on div "Delivery Docket" at bounding box center [1407, 185] width 121 height 19
click at [1405, 135] on div "Without pricing" at bounding box center [1407, 133] width 121 height 19
click at [859, 54] on div "Order details Collaborate Checklists 0/0 Tracking Linked Orders Timeline Order …" at bounding box center [784, 463] width 1568 height 927
click at [1278, 100] on span "Submitted" at bounding box center [1290, 98] width 79 height 17
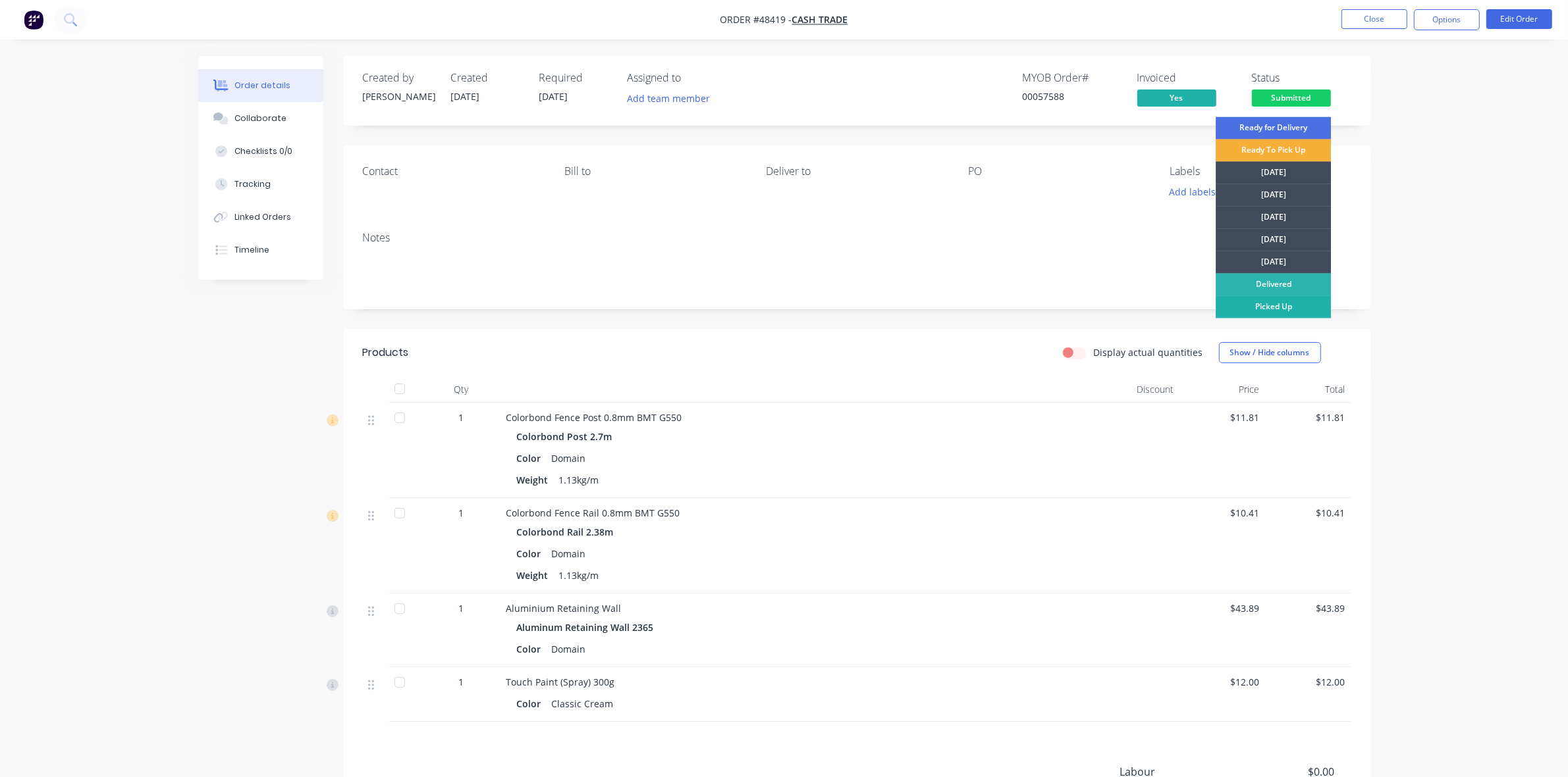
click at [1294, 304] on div "Picked Up" at bounding box center [1273, 307] width 115 height 22
